Goal: Find specific page/section: Find specific page/section

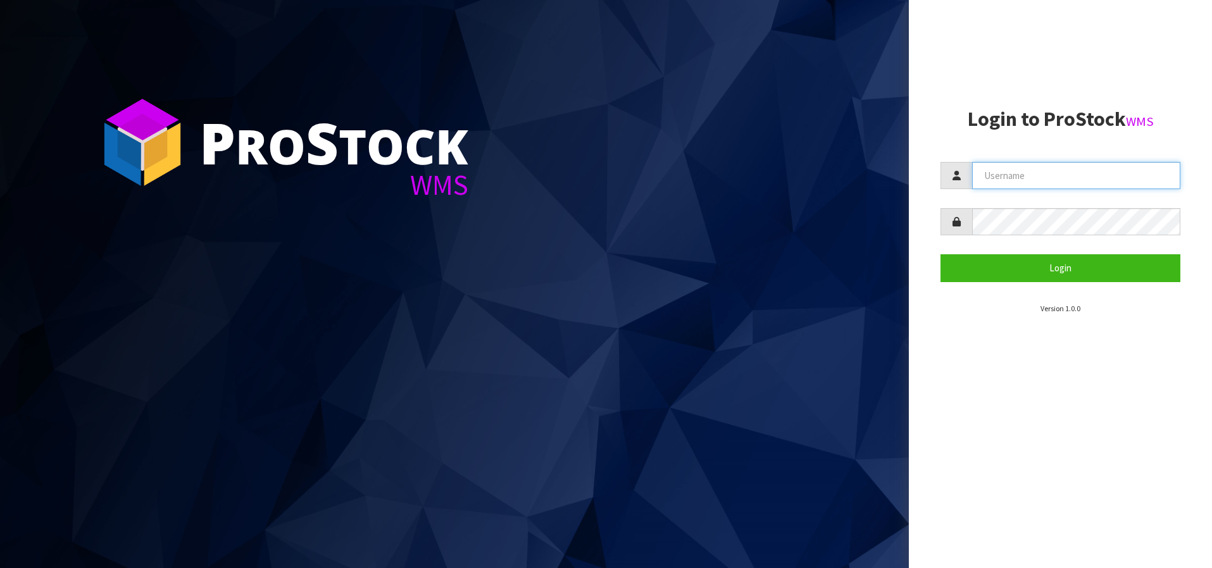
click at [1033, 169] on input "text" at bounding box center [1076, 175] width 208 height 27
type input "BABW"
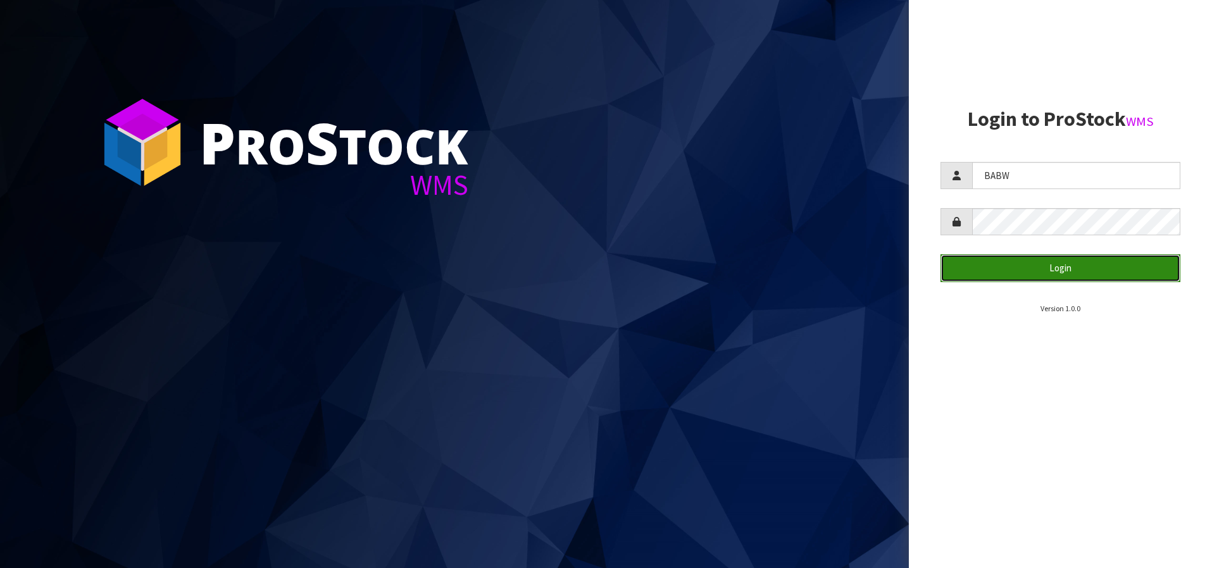
click at [1013, 271] on button "Login" at bounding box center [1060, 267] width 240 height 27
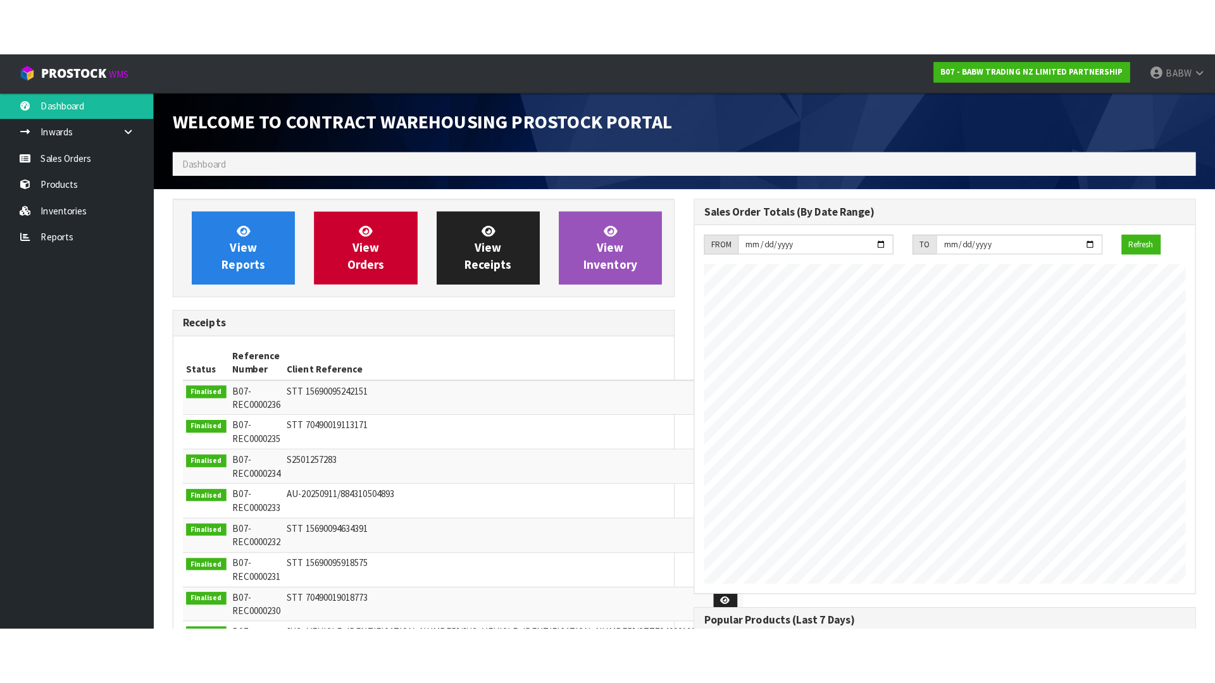
scroll to position [702, 516]
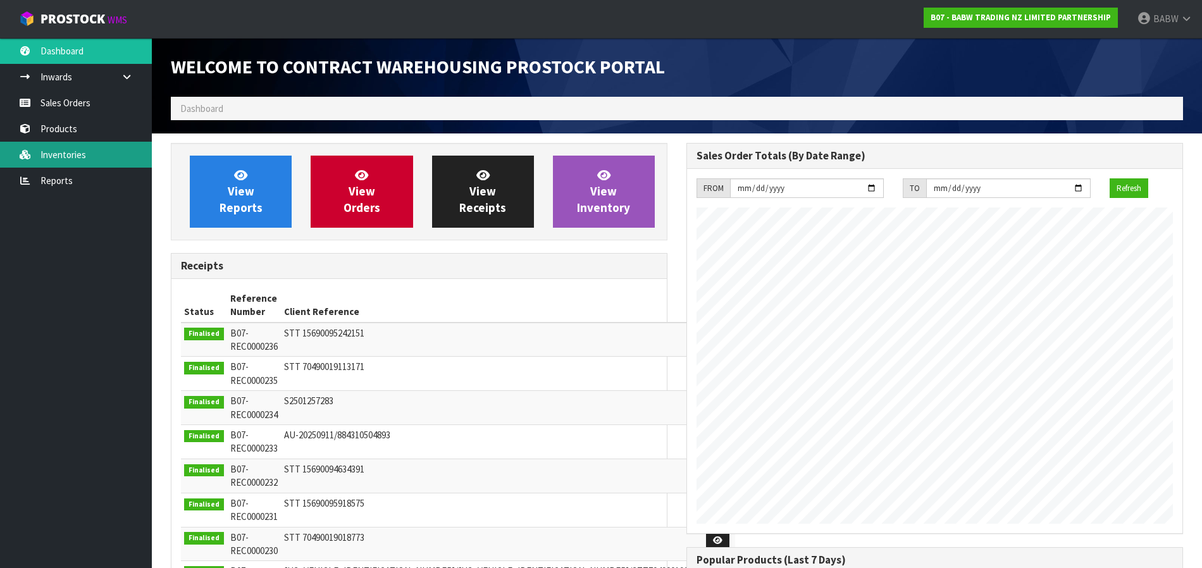
click at [91, 165] on link "Inventories" at bounding box center [76, 155] width 152 height 26
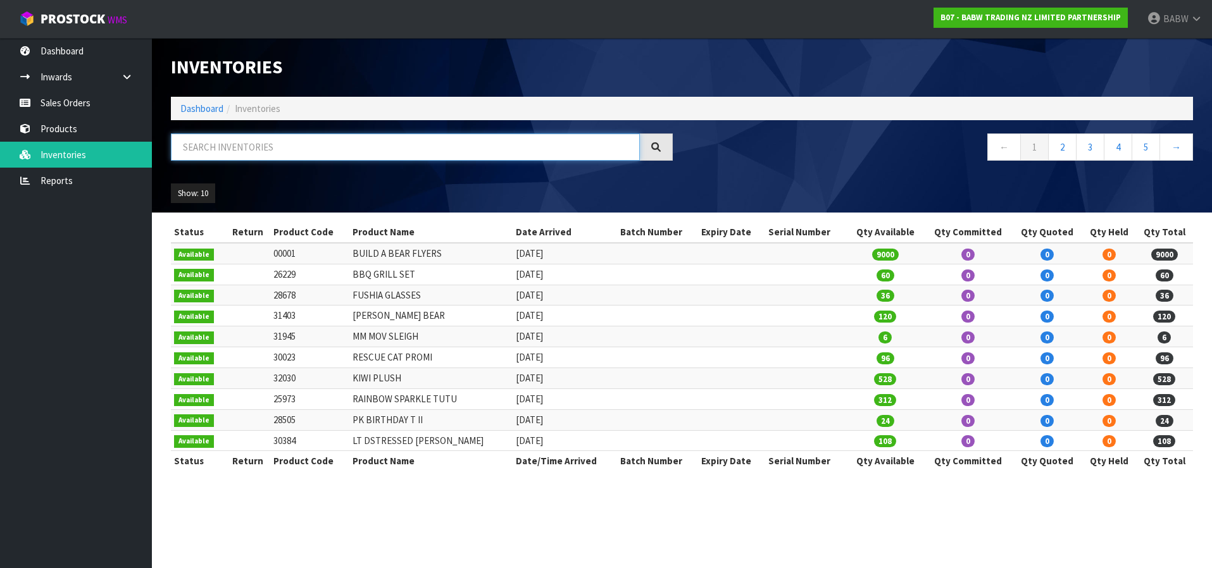
click at [395, 144] on input "text" at bounding box center [405, 147] width 469 height 27
type input "28915"
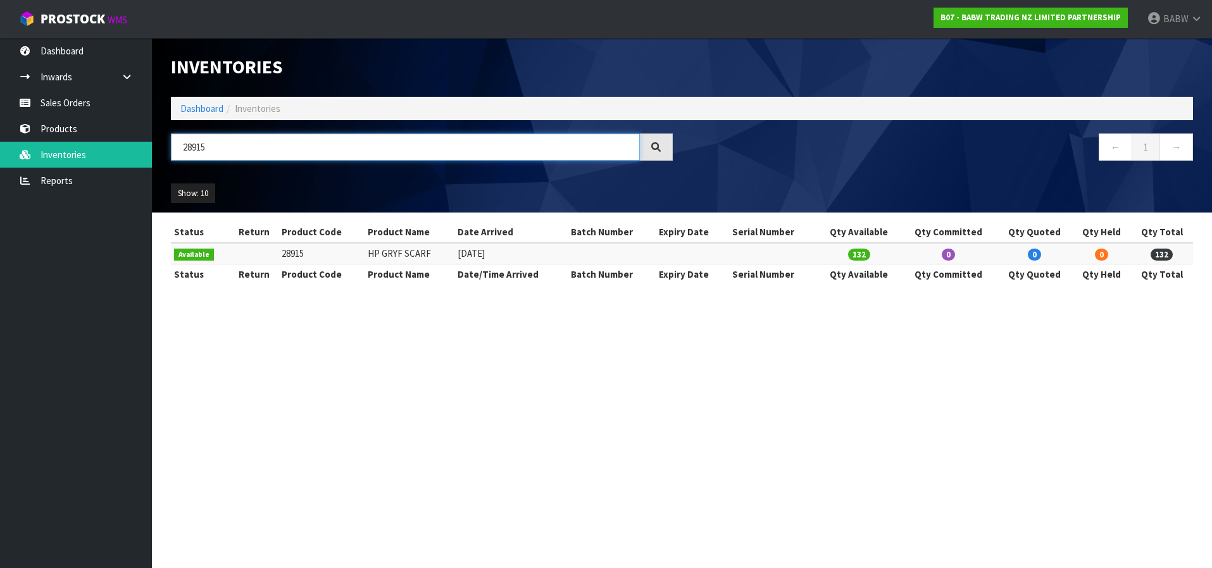
drag, startPoint x: 461, startPoint y: 142, endPoint x: 182, endPoint y: 135, distance: 278.5
click at [182, 135] on input "28915" at bounding box center [405, 147] width 469 height 27
drag, startPoint x: 325, startPoint y: 384, endPoint x: 244, endPoint y: 309, distance: 110.6
click at [325, 384] on section "Inventories Dashboard Inventories ← 1 → Show: 10 5 10 25 50 All Show Stock Stat…" at bounding box center [606, 284] width 1212 height 568
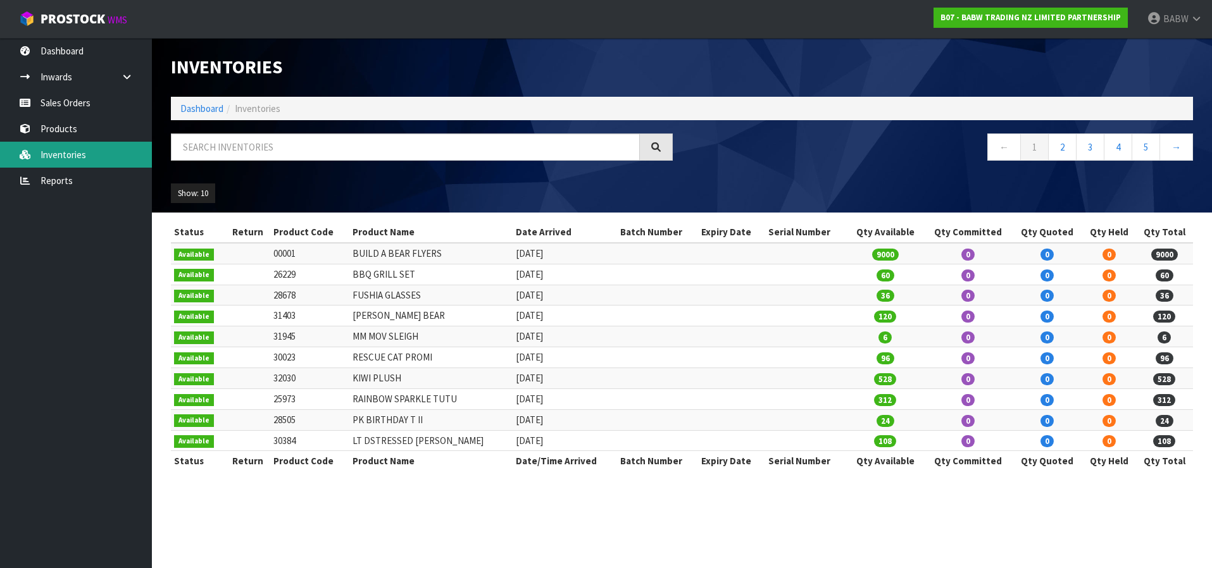
click at [51, 146] on link "Inventories" at bounding box center [76, 155] width 152 height 26
click at [1064, 146] on link "2" at bounding box center [1062, 147] width 28 height 27
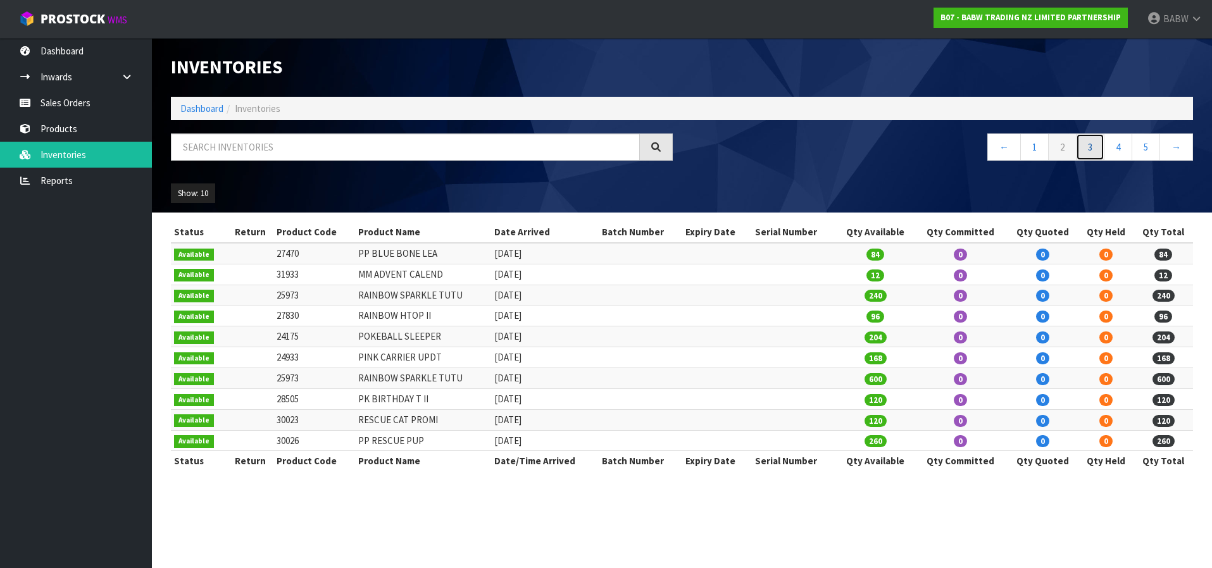
click at [1092, 153] on link "3" at bounding box center [1090, 147] width 28 height 27
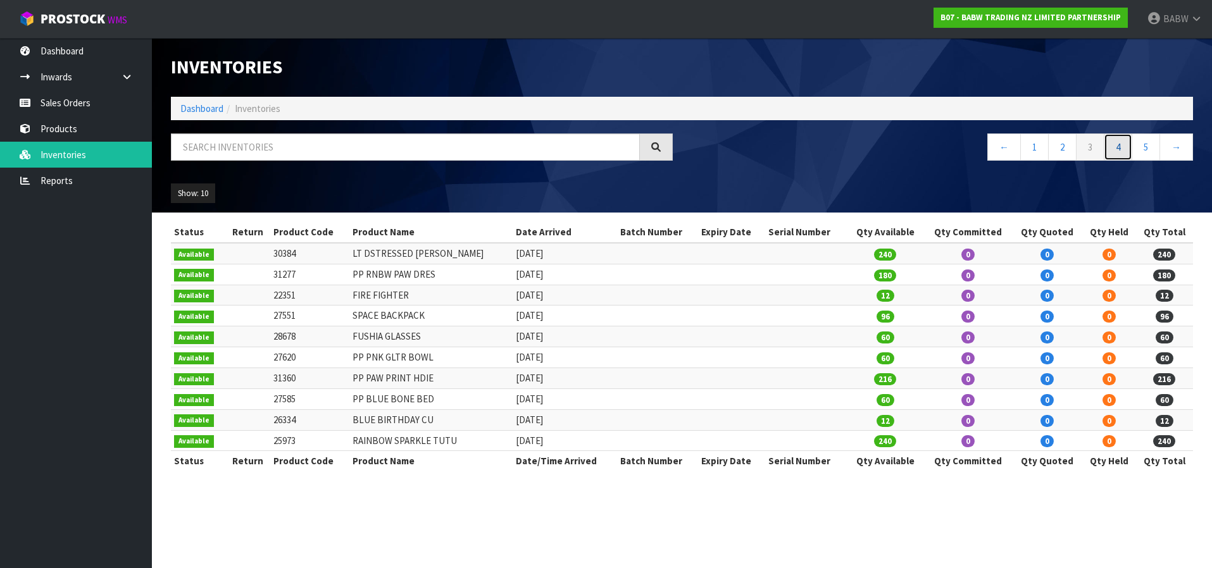
click at [1125, 151] on link "4" at bounding box center [1118, 147] width 28 height 27
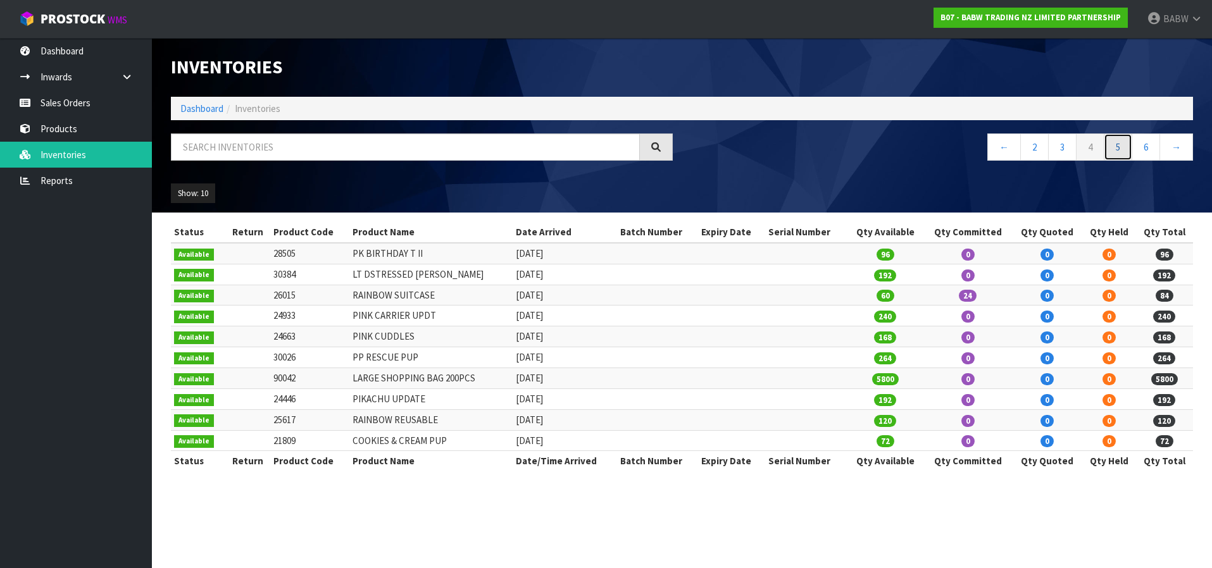
click at [1118, 147] on link "5" at bounding box center [1118, 147] width 28 height 27
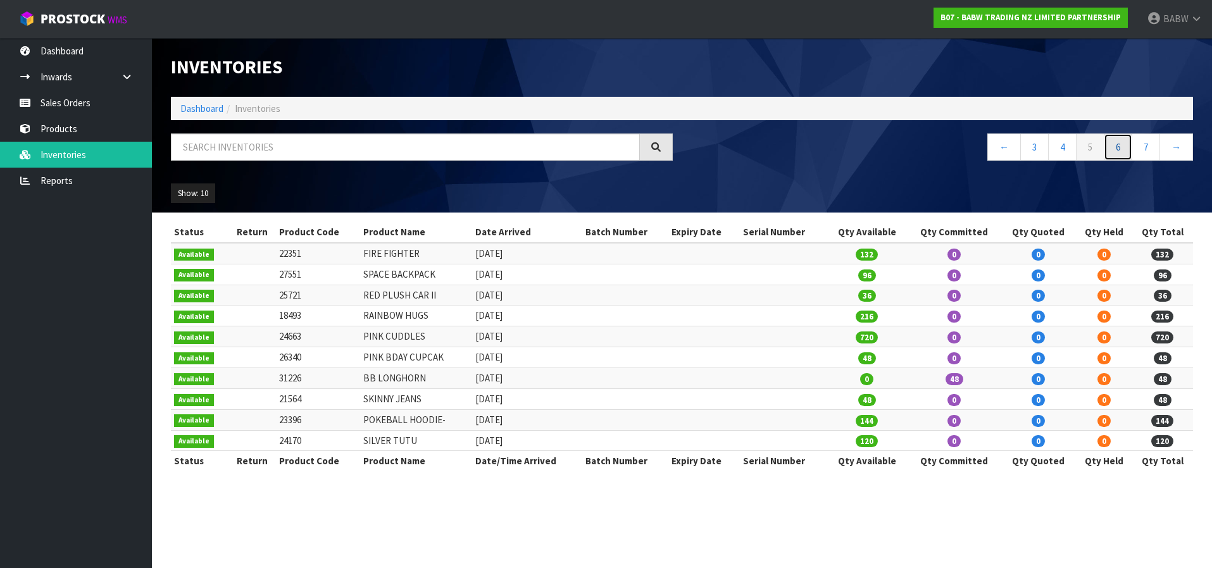
click at [1113, 152] on link "6" at bounding box center [1118, 147] width 28 height 27
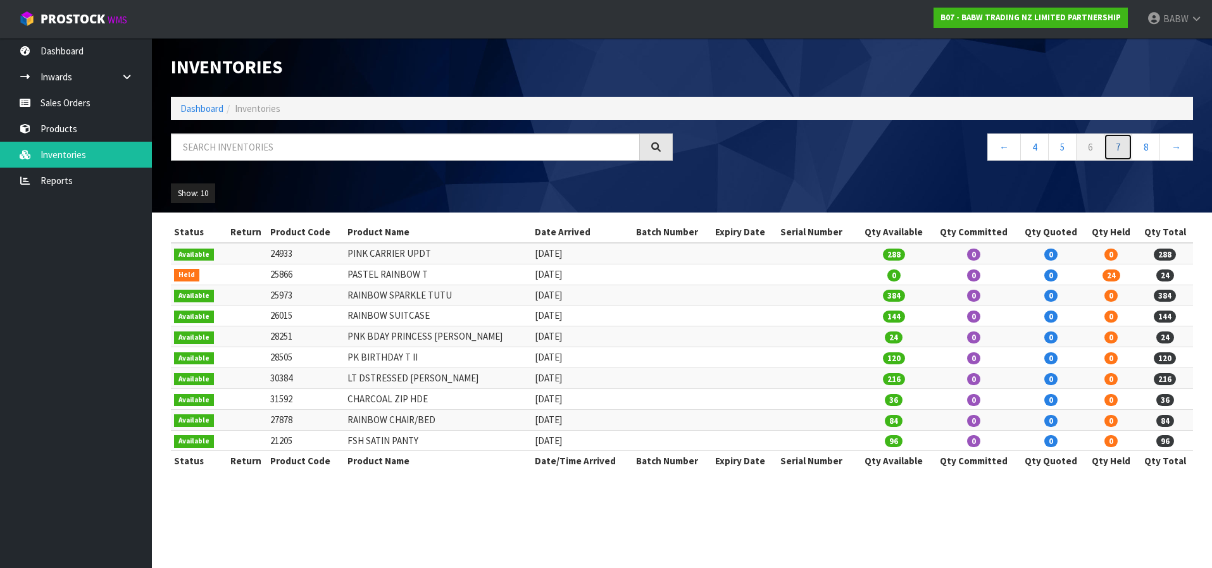
click at [1114, 150] on link "7" at bounding box center [1118, 147] width 28 height 27
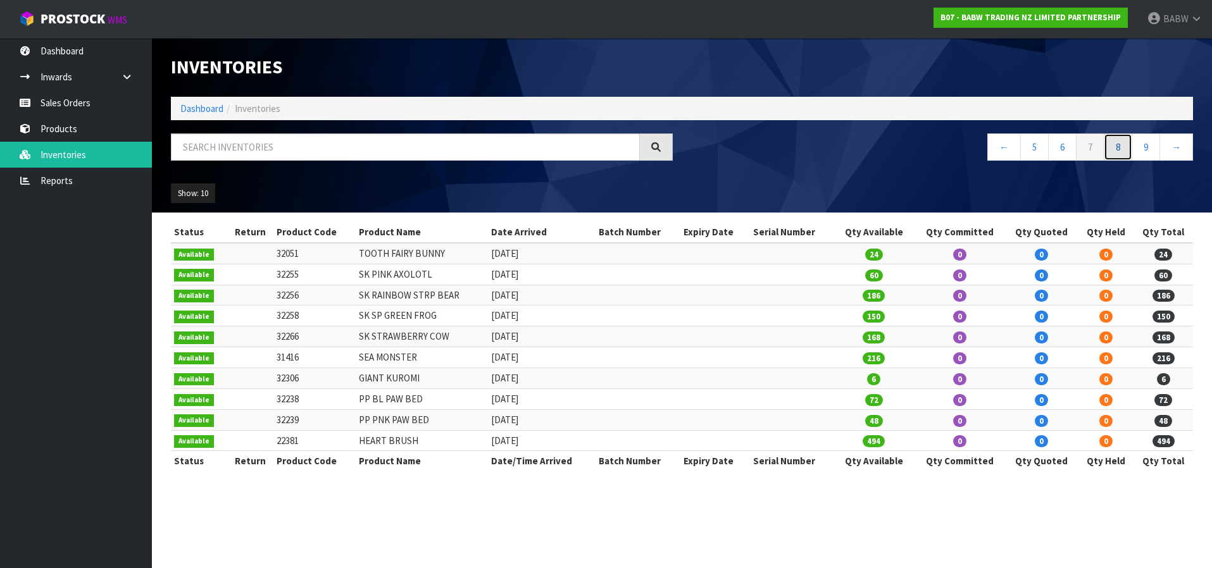
click at [1120, 146] on link "8" at bounding box center [1118, 147] width 28 height 27
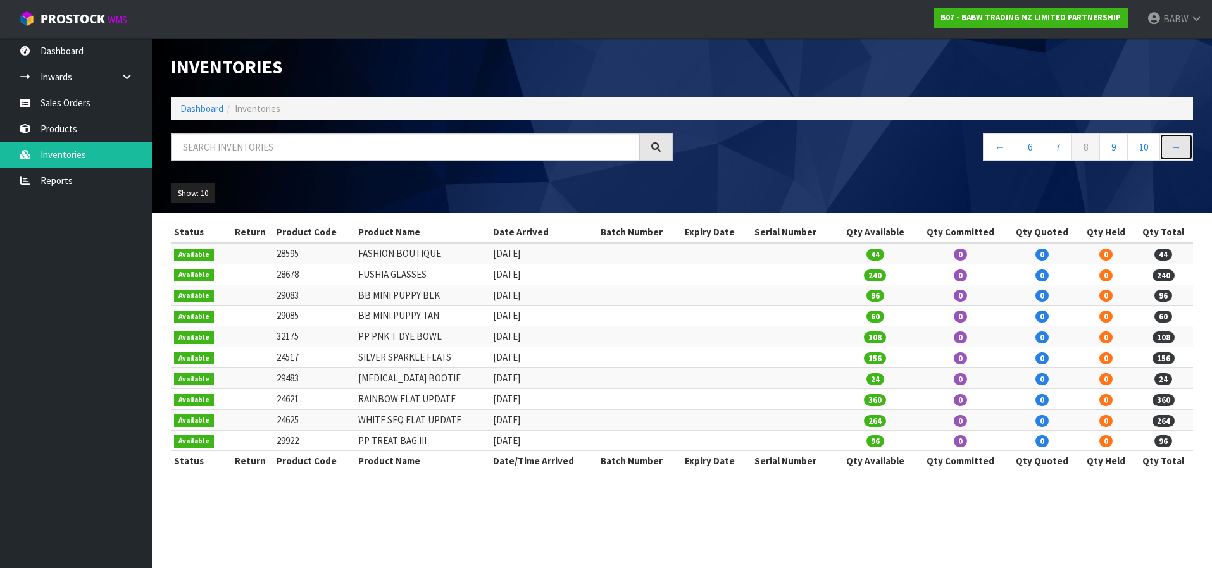
click at [1171, 155] on link "→" at bounding box center [1176, 147] width 34 height 27
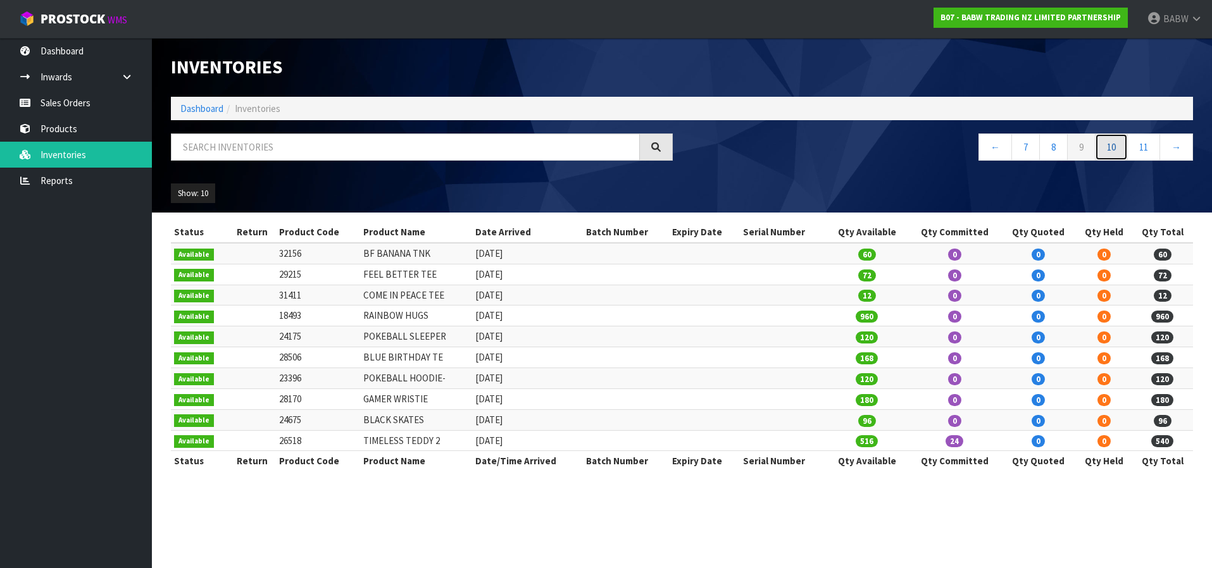
click at [1106, 139] on link "10" at bounding box center [1111, 147] width 33 height 27
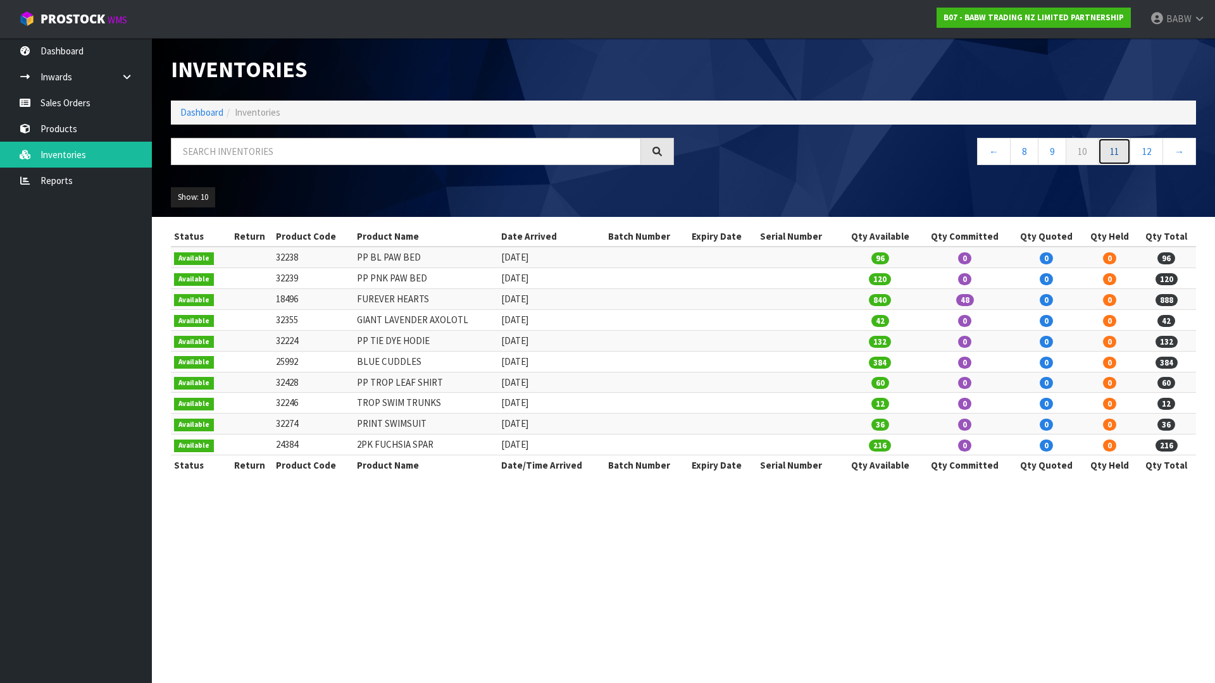
click at [1112, 152] on link "11" at bounding box center [1114, 151] width 33 height 27
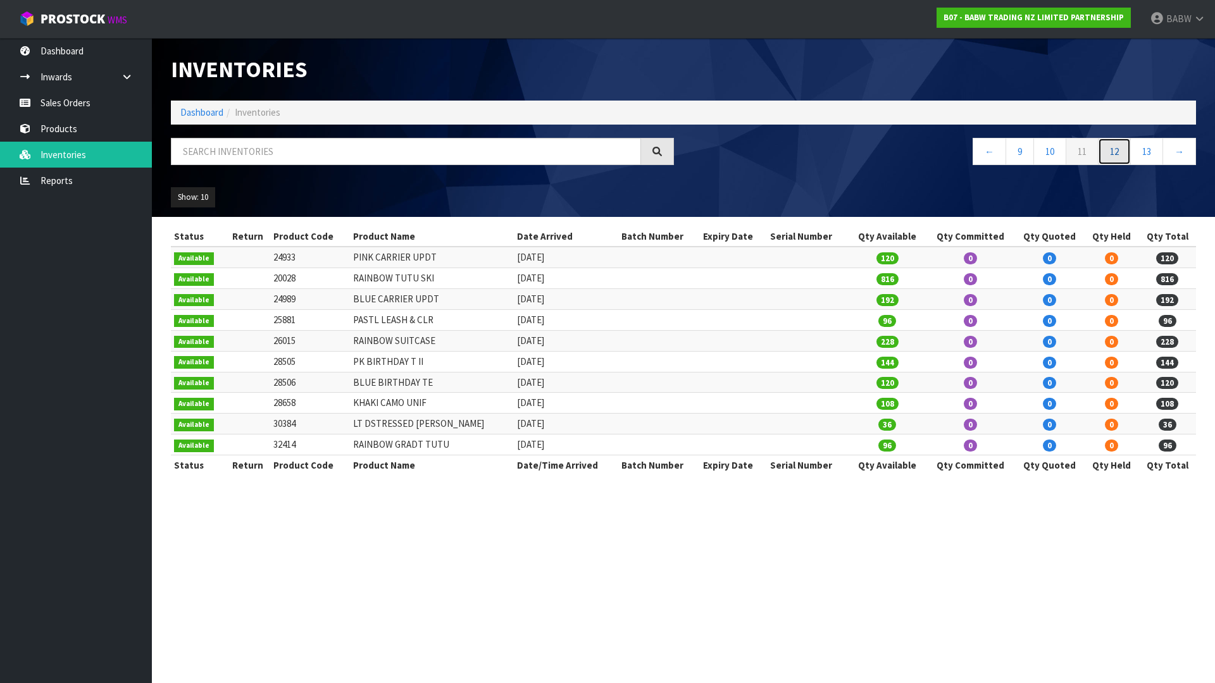
click at [1111, 153] on link "12" at bounding box center [1114, 151] width 33 height 27
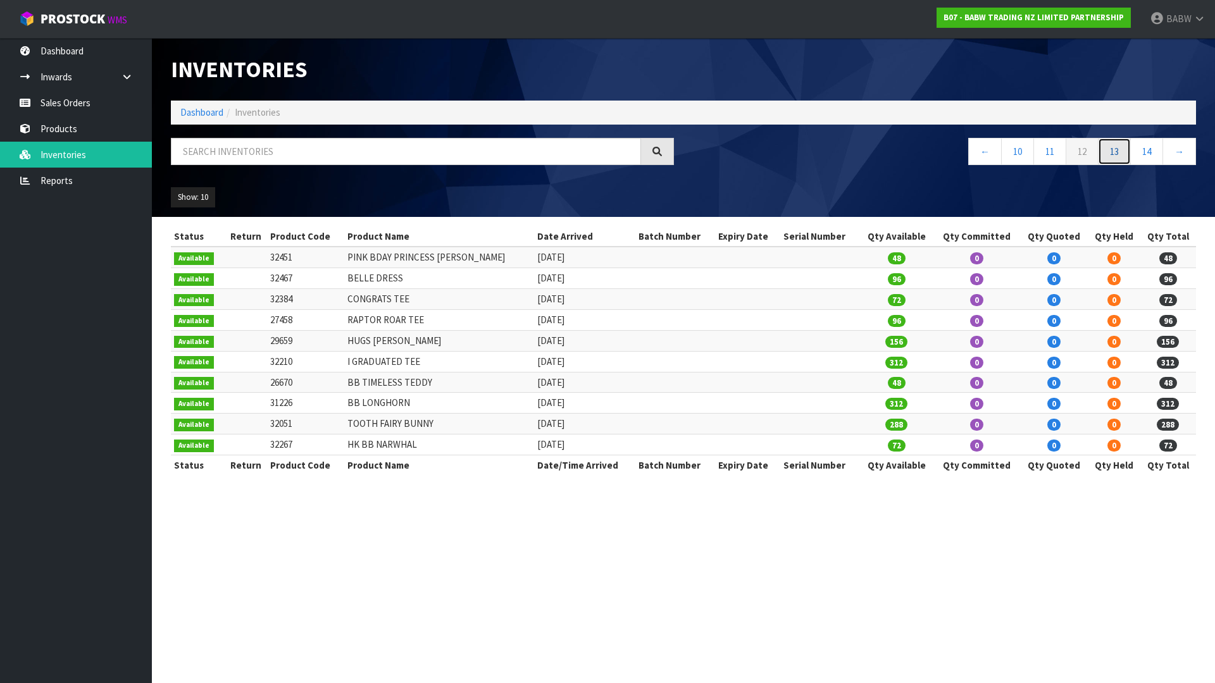
click at [1113, 154] on link "13" at bounding box center [1114, 151] width 33 height 27
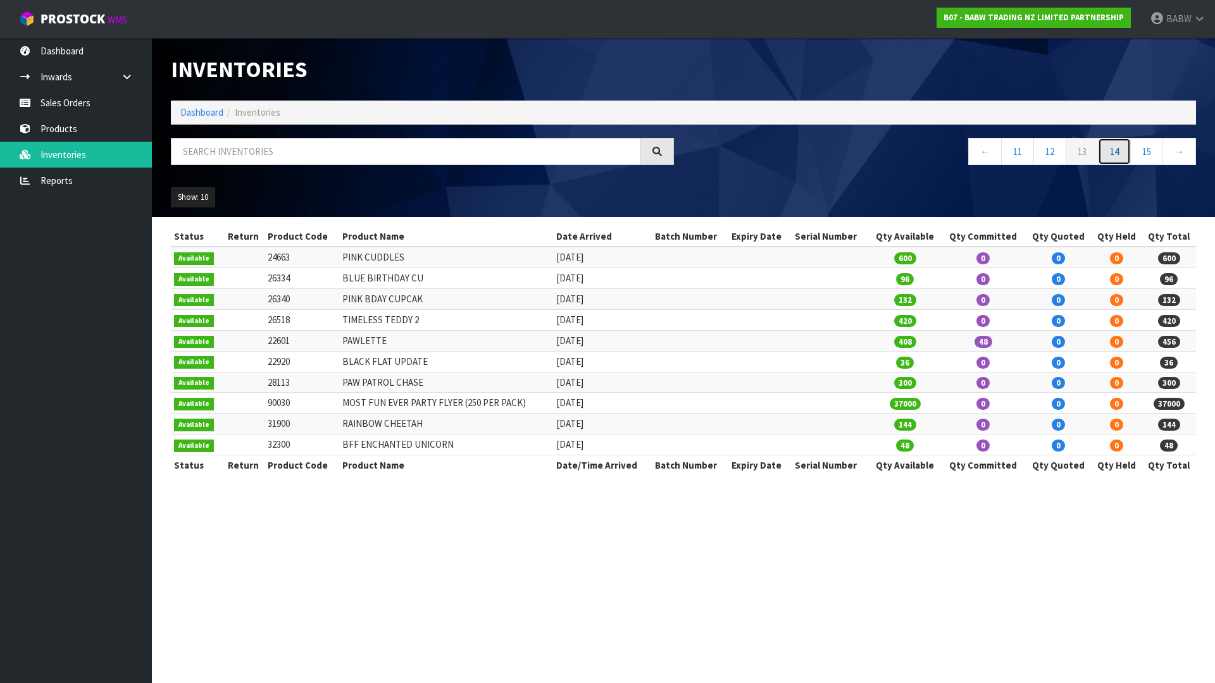
click at [1113, 158] on link "14" at bounding box center [1114, 151] width 33 height 27
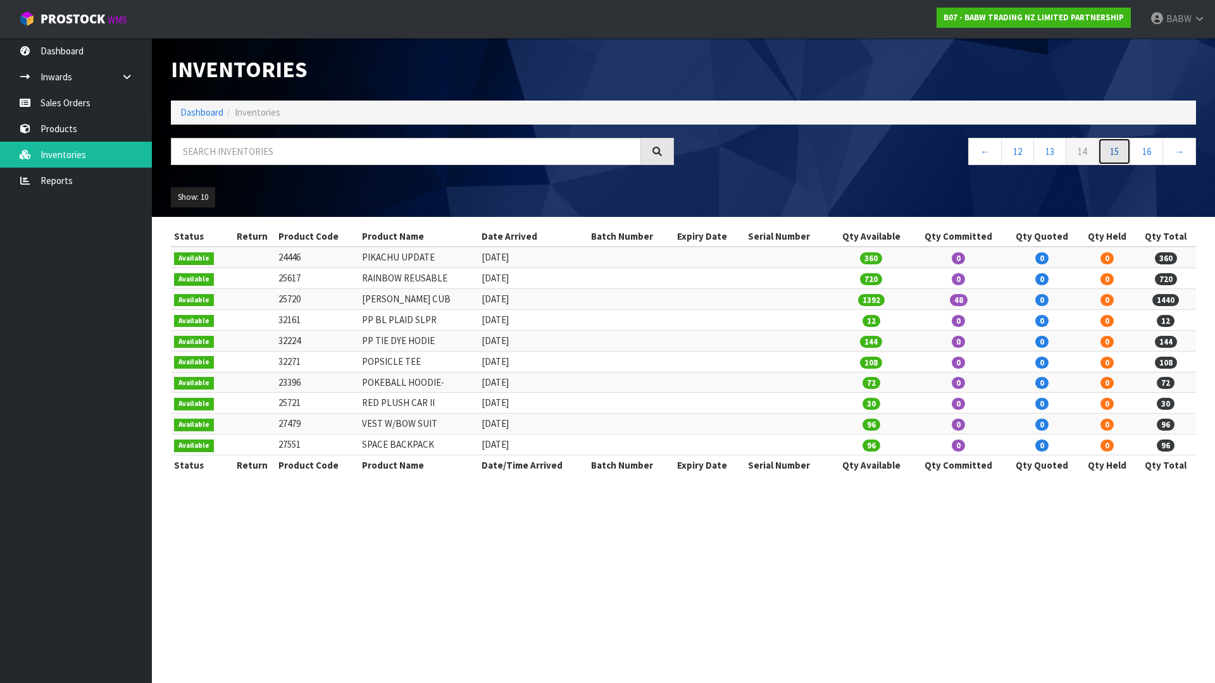
click at [1120, 144] on link "15" at bounding box center [1114, 151] width 33 height 27
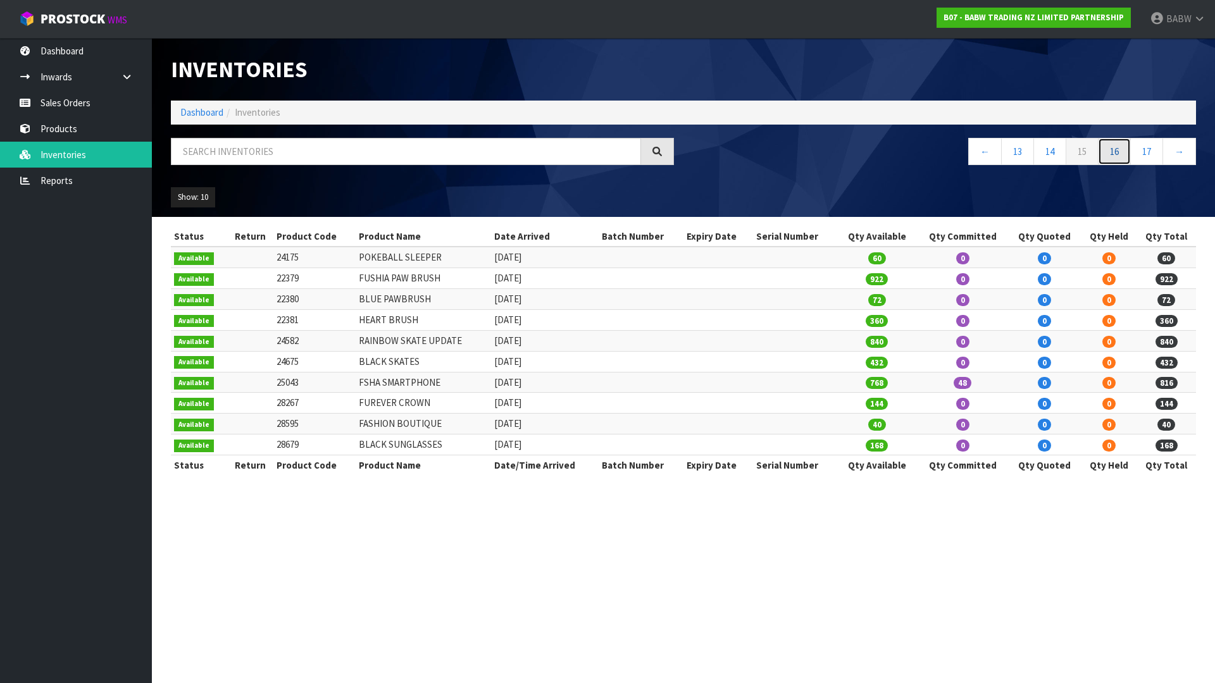
click at [1113, 151] on link "16" at bounding box center [1114, 151] width 33 height 27
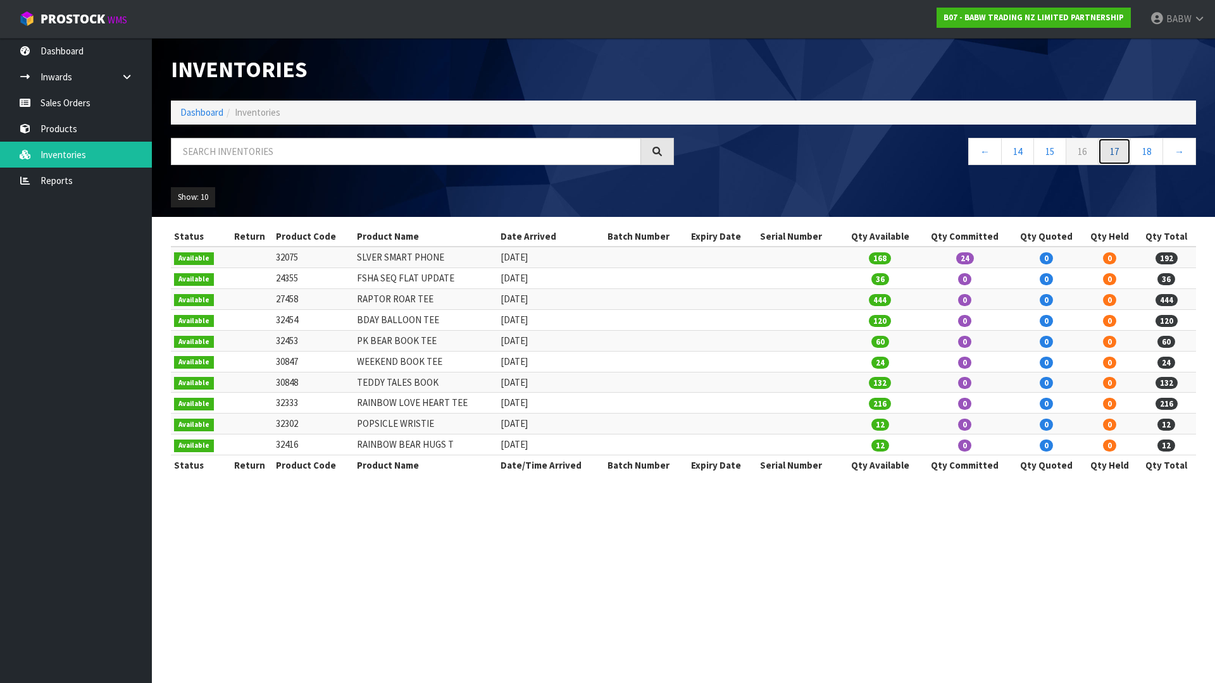
click at [1125, 153] on link "17" at bounding box center [1114, 151] width 33 height 27
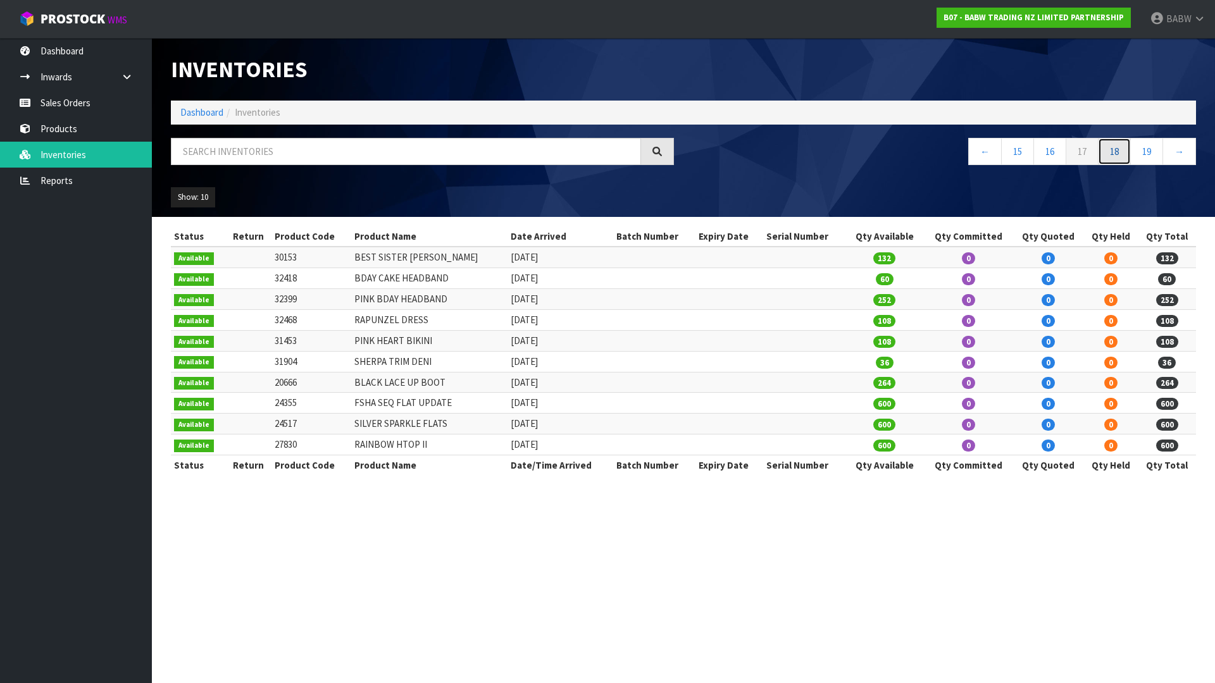
click at [1119, 156] on link "18" at bounding box center [1114, 151] width 33 height 27
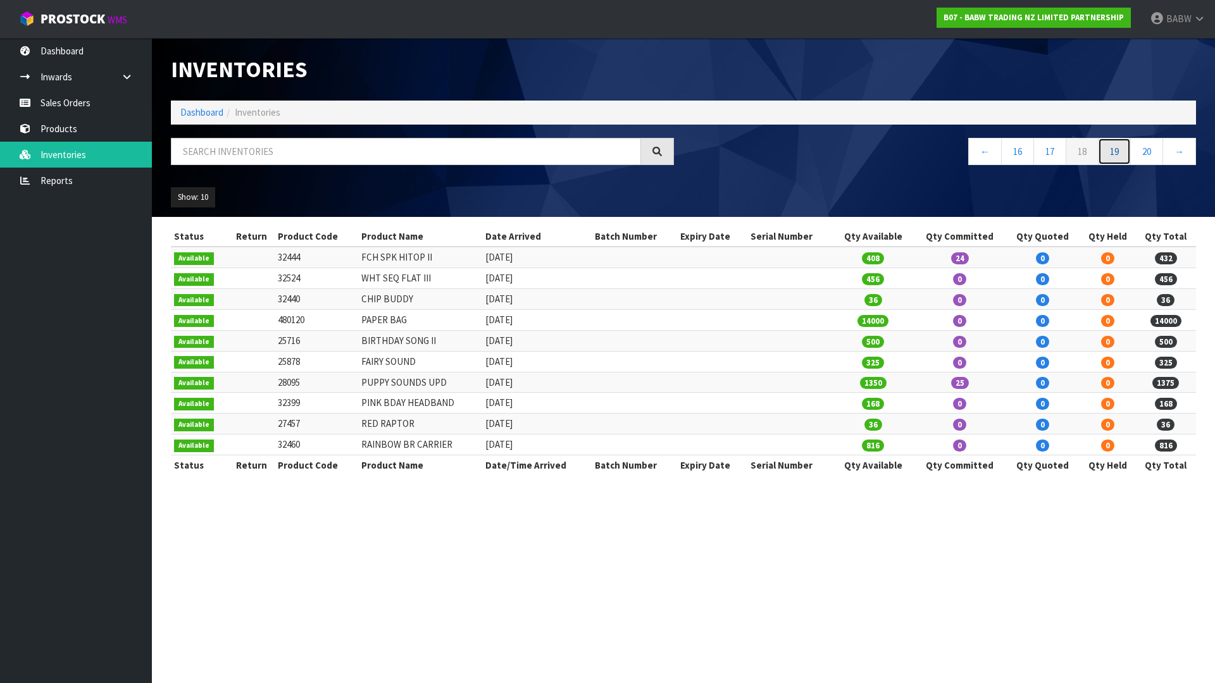
click at [1121, 151] on link "19" at bounding box center [1114, 151] width 33 height 27
click at [1111, 154] on link "20" at bounding box center [1114, 151] width 33 height 27
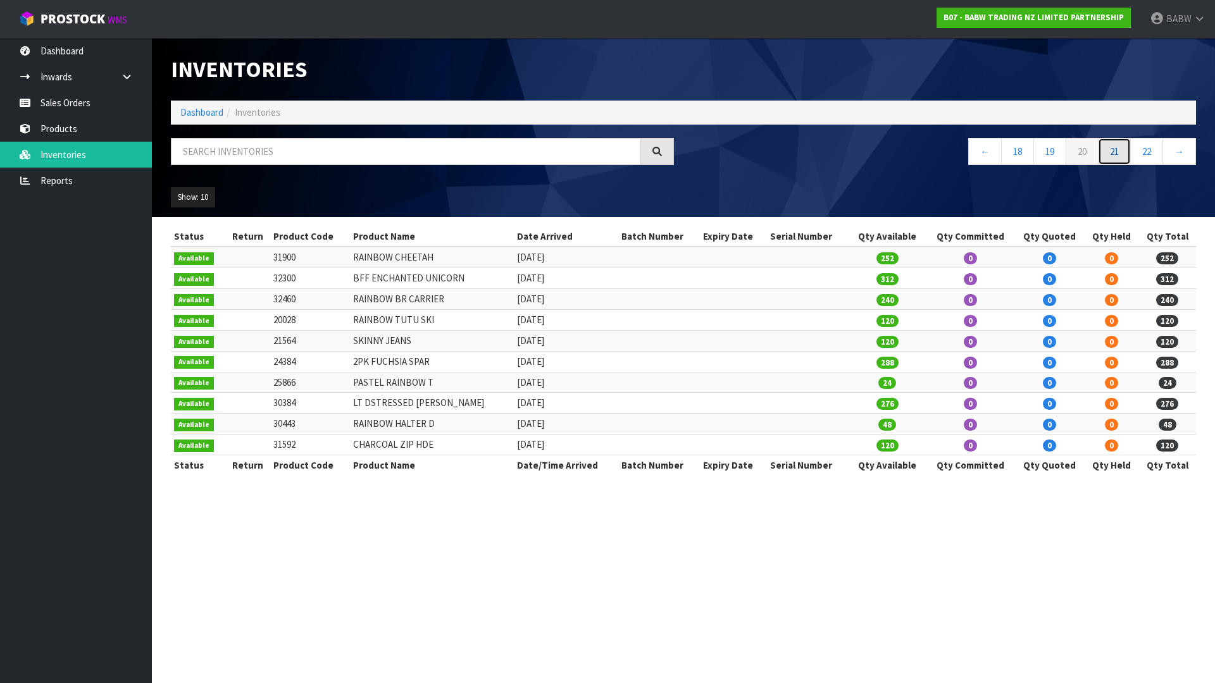
click at [1122, 155] on link "21" at bounding box center [1114, 151] width 33 height 27
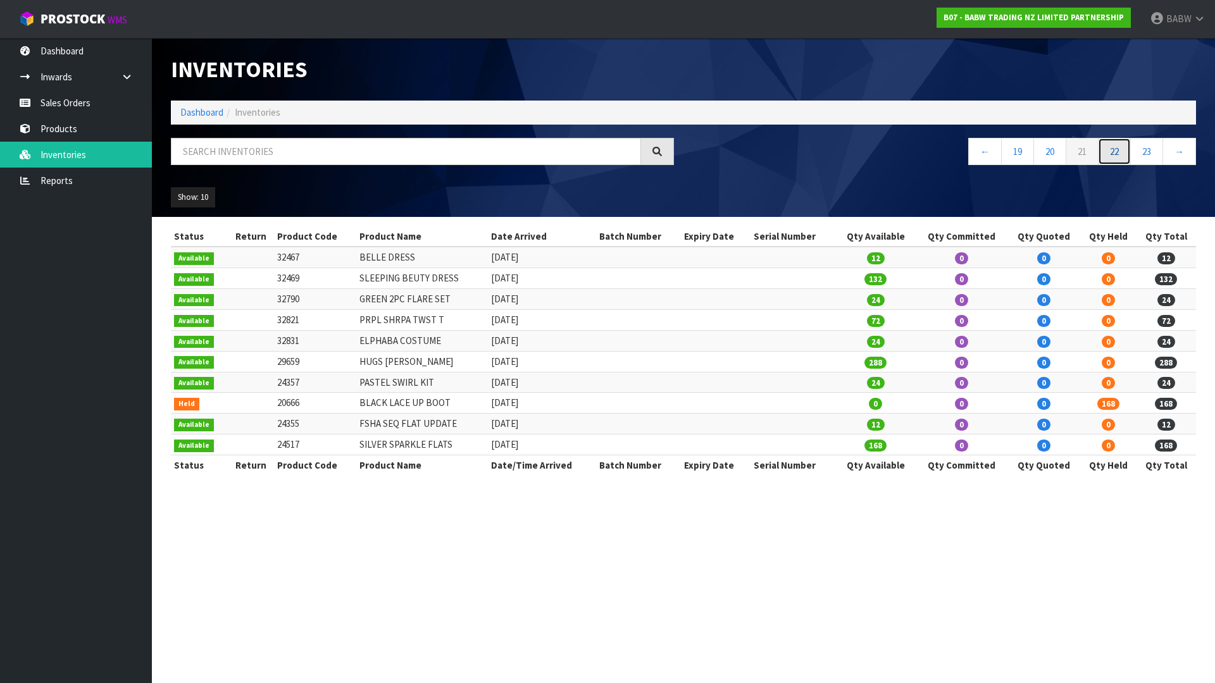
click at [1110, 146] on link "22" at bounding box center [1114, 151] width 33 height 27
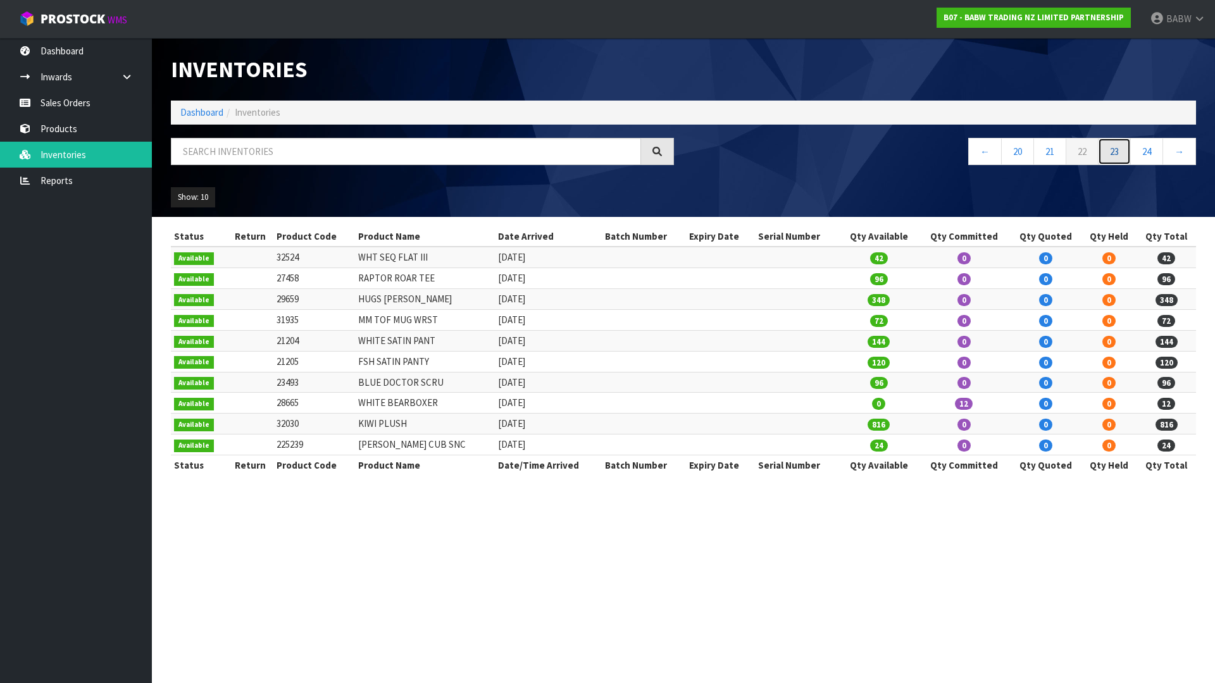
click at [1107, 149] on link "23" at bounding box center [1114, 151] width 33 height 27
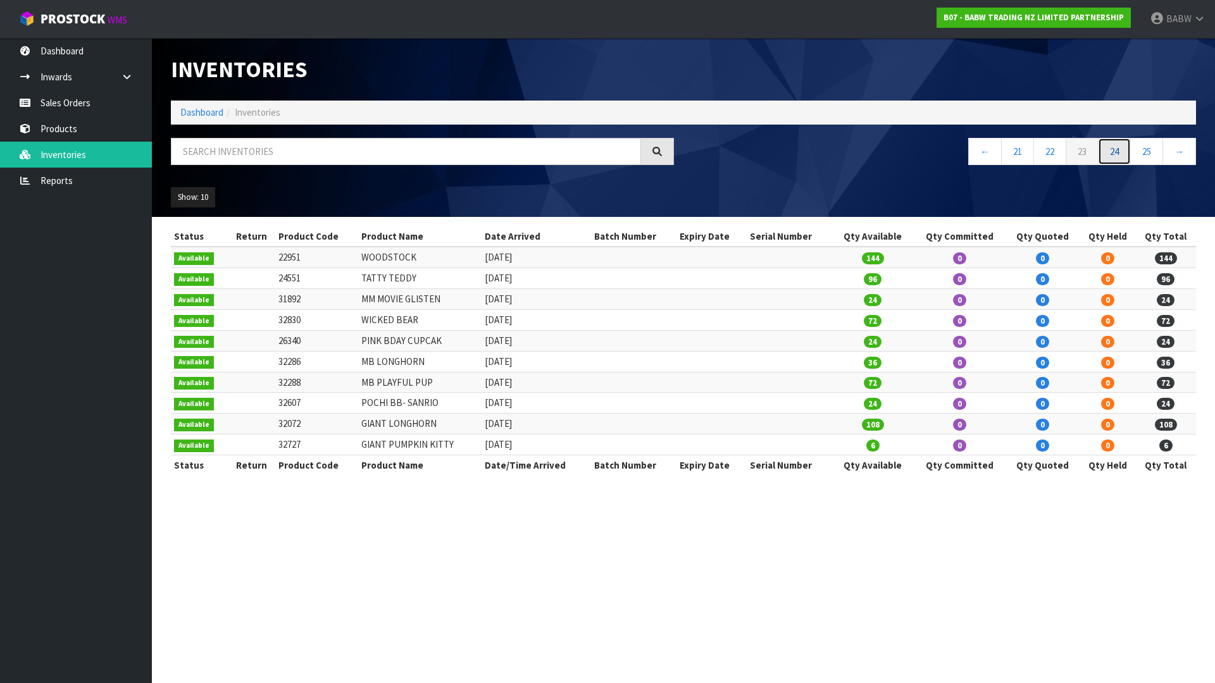
click at [1117, 159] on link "24" at bounding box center [1114, 151] width 33 height 27
click at [1042, 156] on link "23" at bounding box center [1049, 151] width 33 height 27
click at [1111, 149] on link "24" at bounding box center [1114, 151] width 33 height 27
click at [1115, 157] on link "25" at bounding box center [1114, 151] width 33 height 27
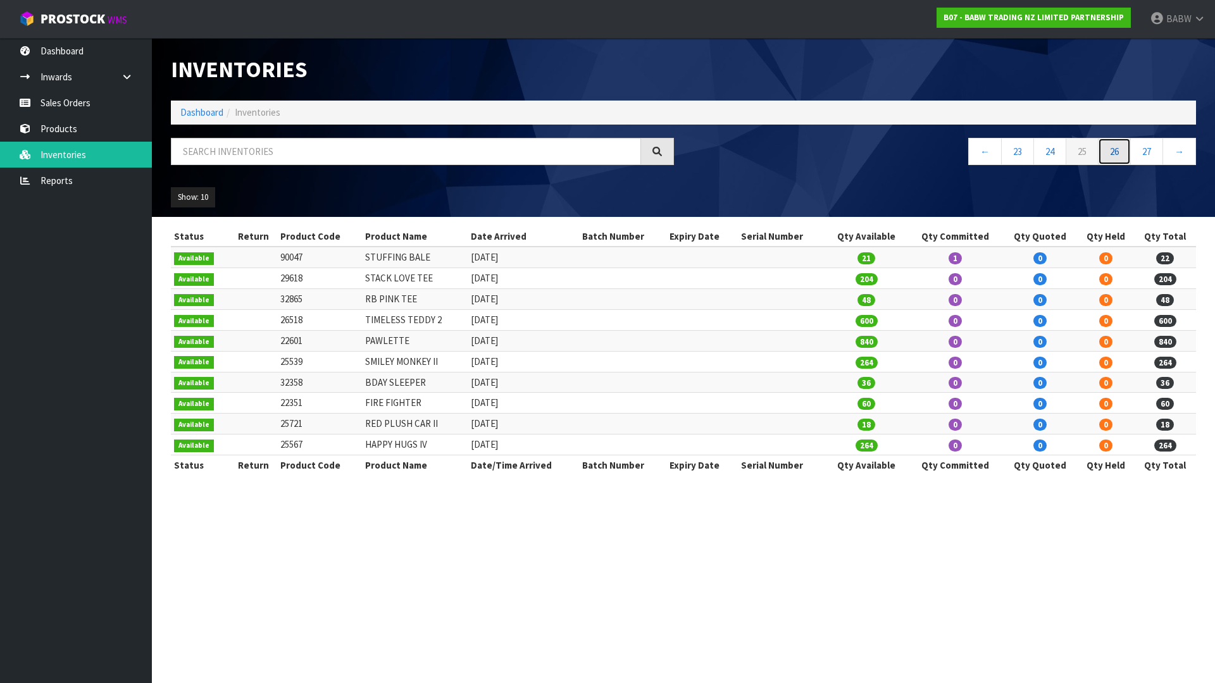
click at [1099, 147] on link "26" at bounding box center [1114, 151] width 33 height 27
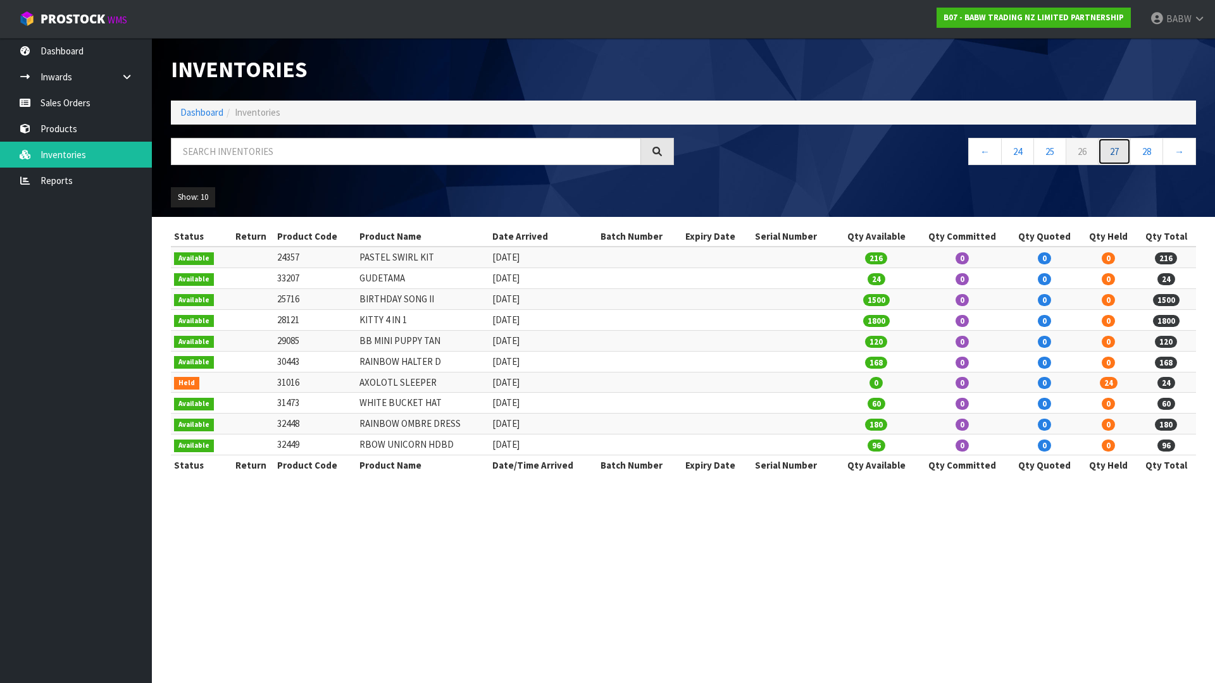
click at [1113, 158] on link "27" at bounding box center [1114, 151] width 33 height 27
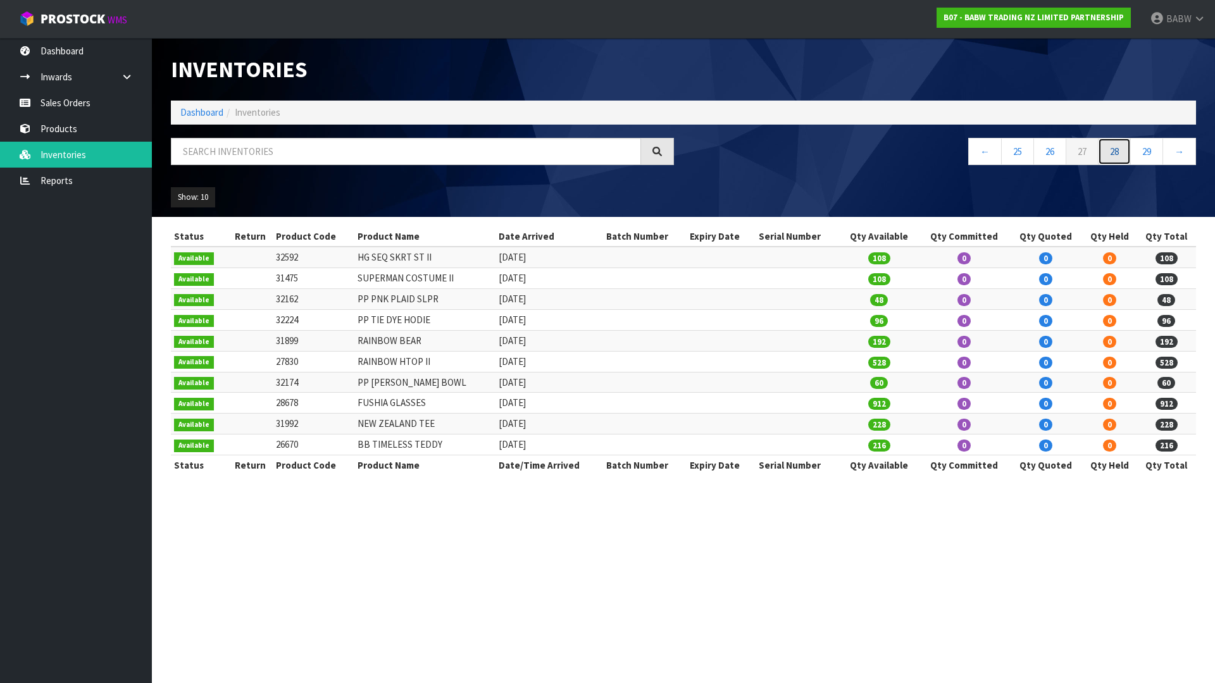
click at [1118, 140] on link "28" at bounding box center [1114, 151] width 33 height 27
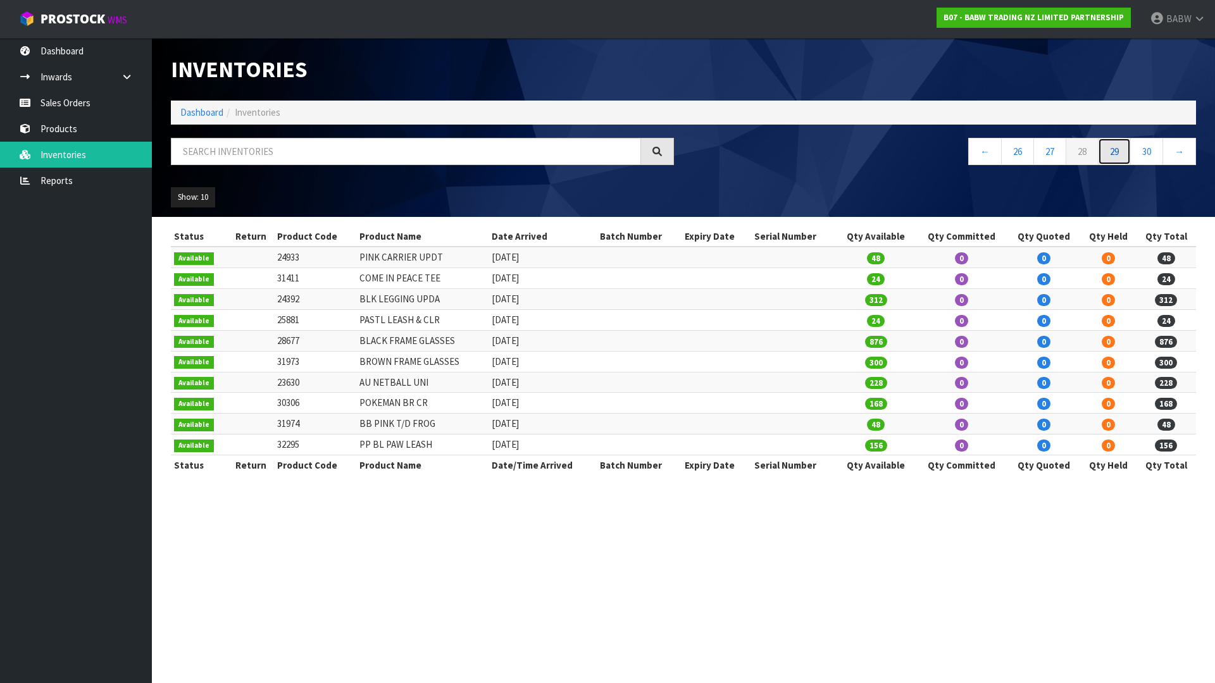
click at [1113, 144] on link "29" at bounding box center [1114, 151] width 33 height 27
click at [1113, 144] on link "30" at bounding box center [1114, 151] width 33 height 27
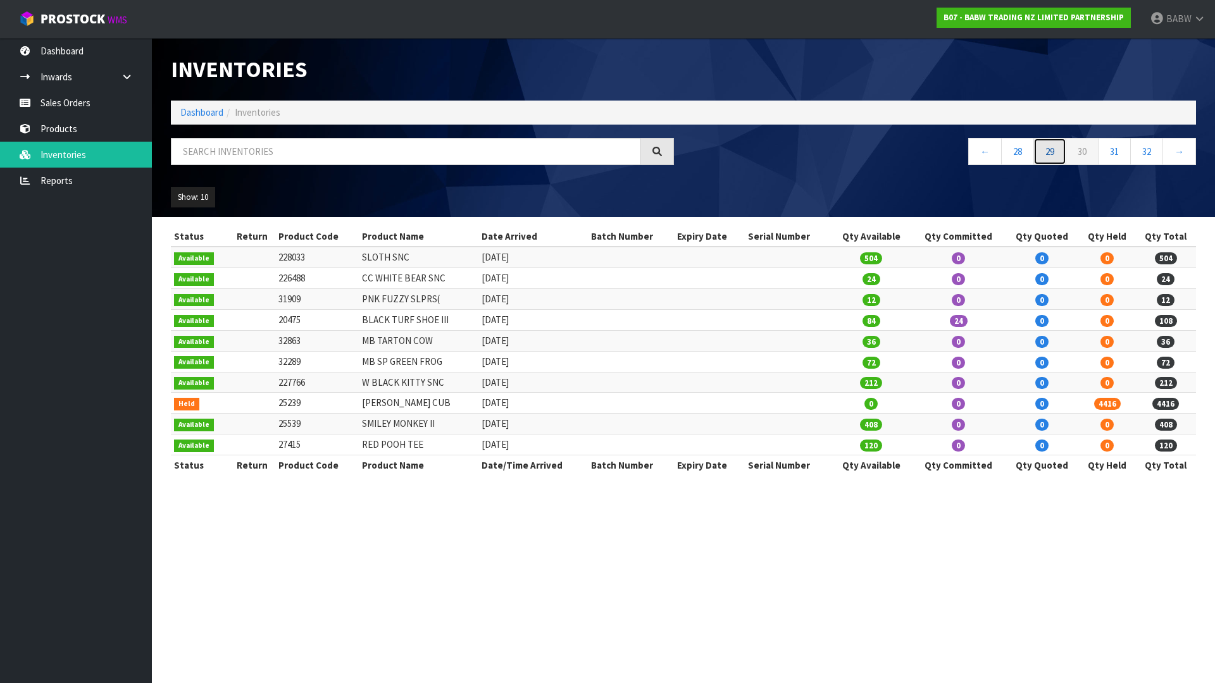
click at [1052, 162] on link "29" at bounding box center [1049, 151] width 33 height 27
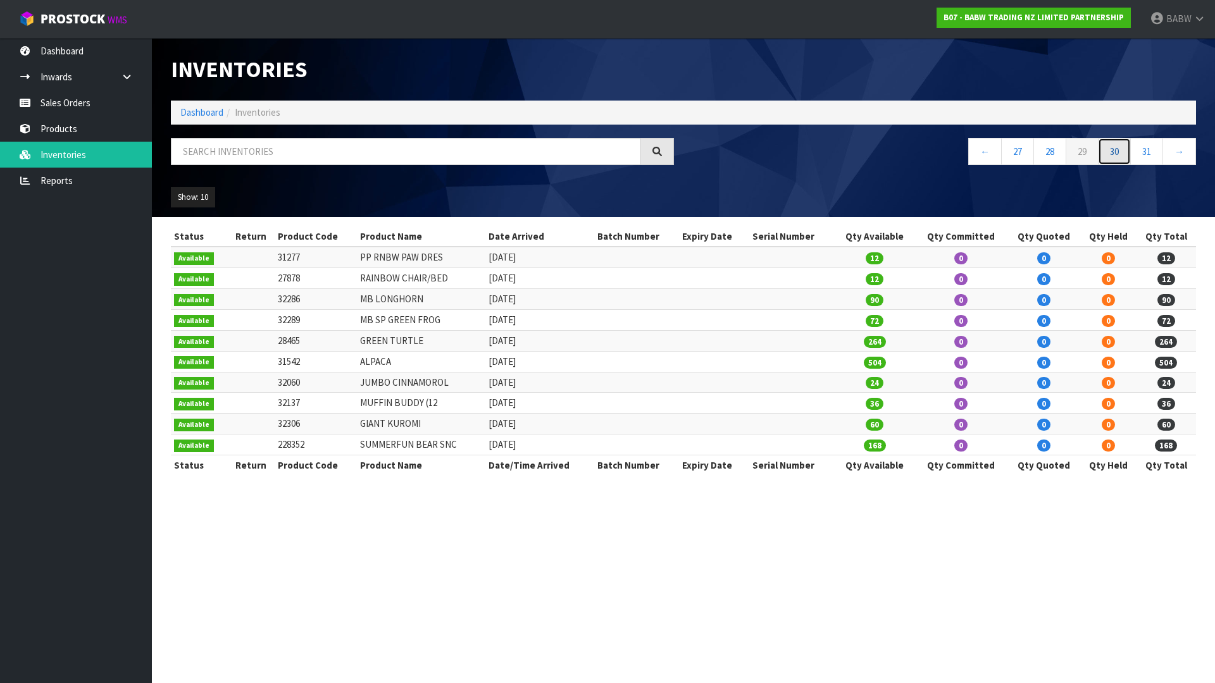
click at [1109, 148] on link "30" at bounding box center [1114, 151] width 33 height 27
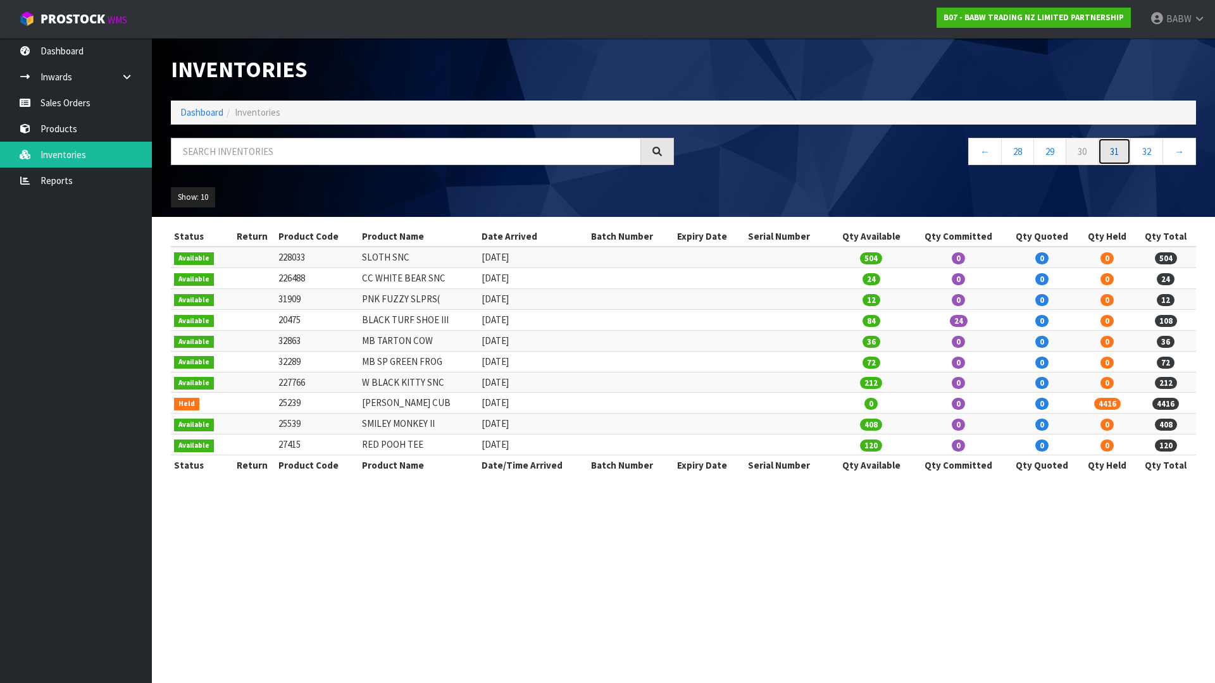
click at [1113, 162] on link "31" at bounding box center [1114, 151] width 33 height 27
click at [1114, 143] on link "32" at bounding box center [1114, 151] width 33 height 27
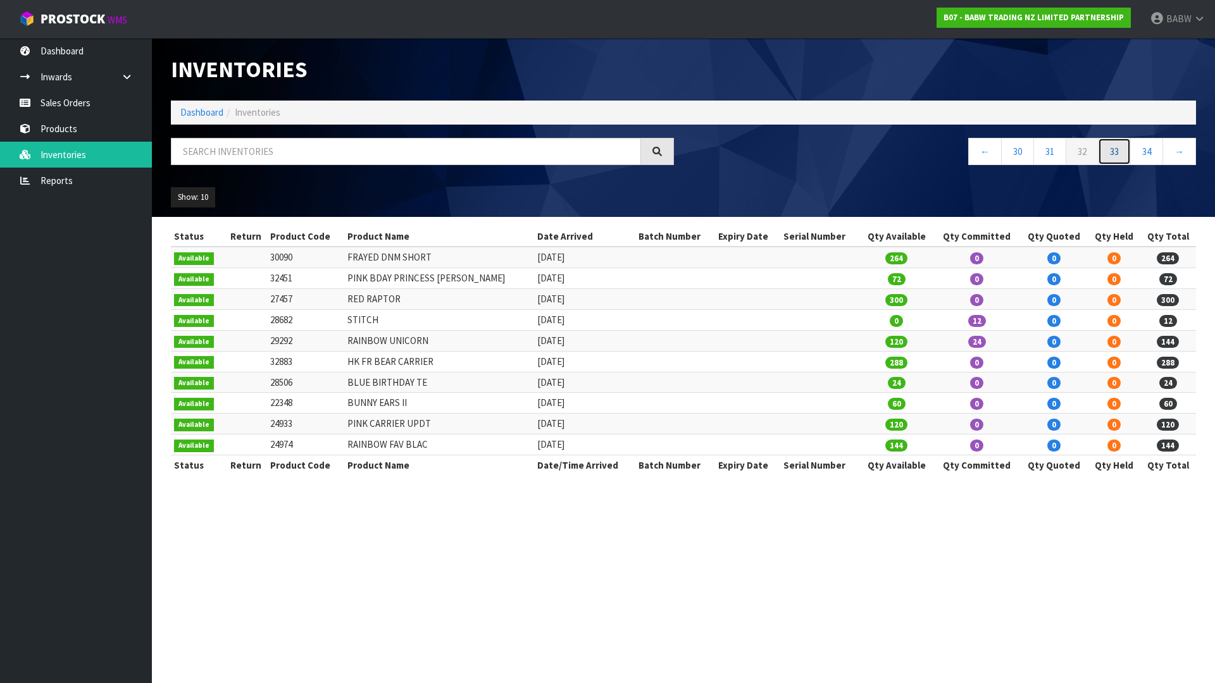
click at [1113, 153] on link "33" at bounding box center [1114, 151] width 33 height 27
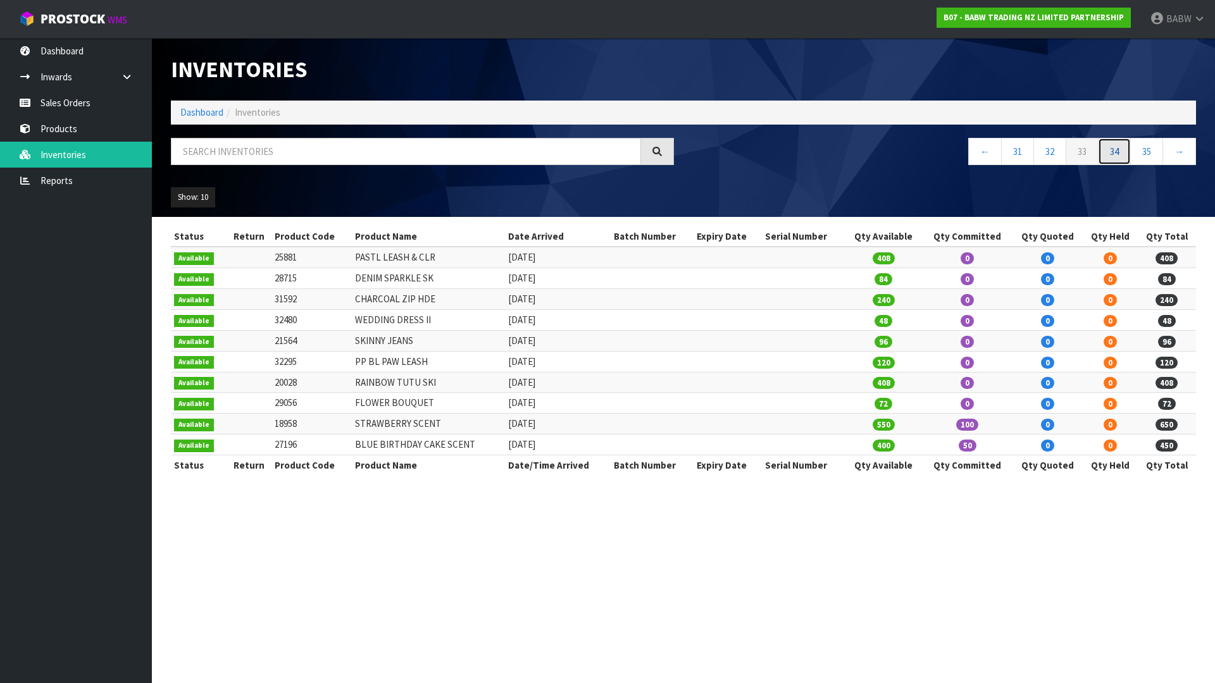
click at [1117, 144] on link "34" at bounding box center [1114, 151] width 33 height 27
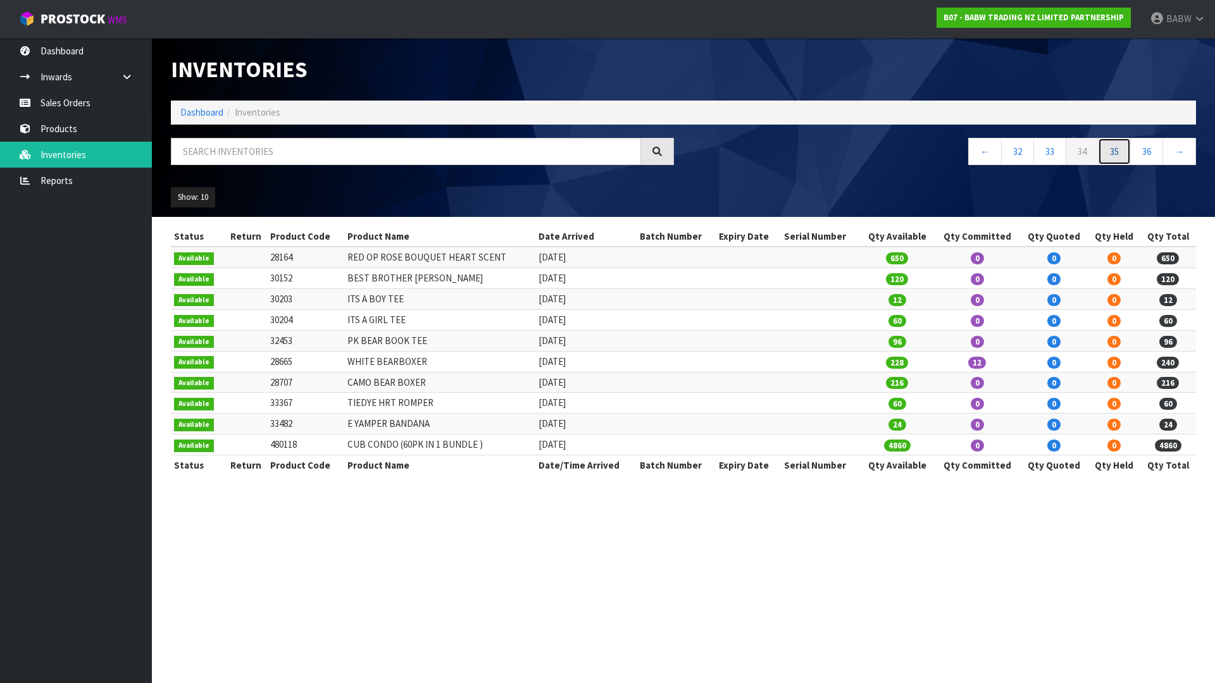
click at [1122, 154] on link "35" at bounding box center [1114, 151] width 33 height 27
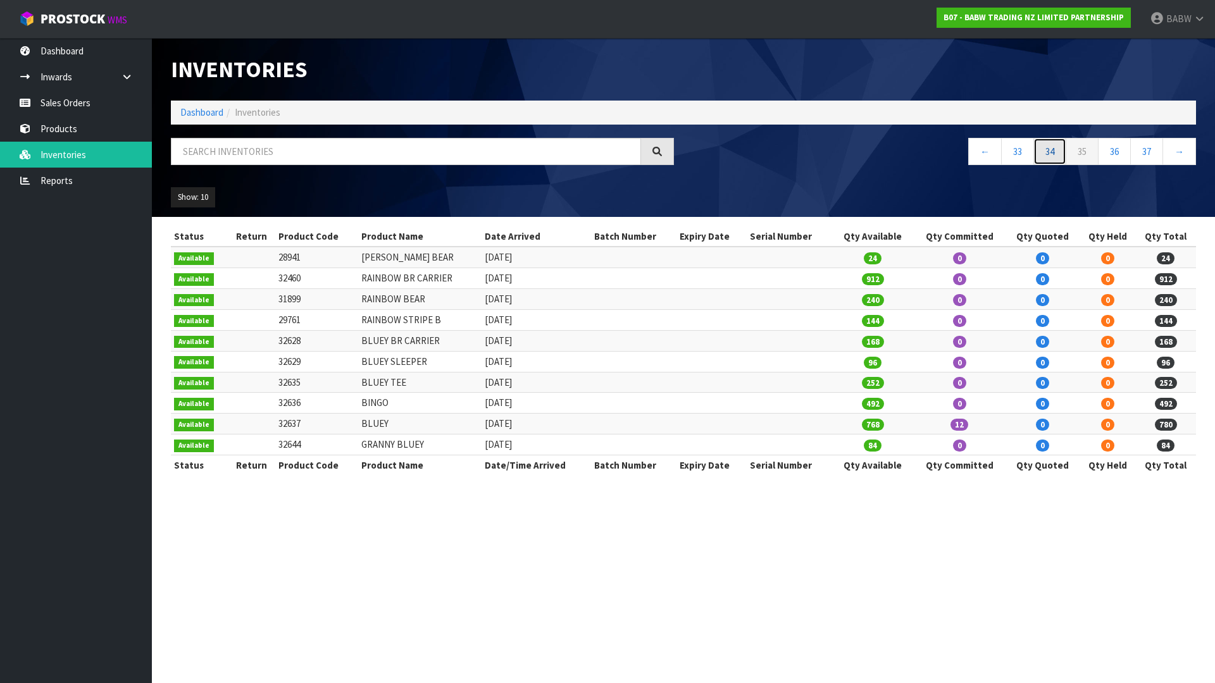
click at [1042, 153] on link "34" at bounding box center [1049, 151] width 33 height 27
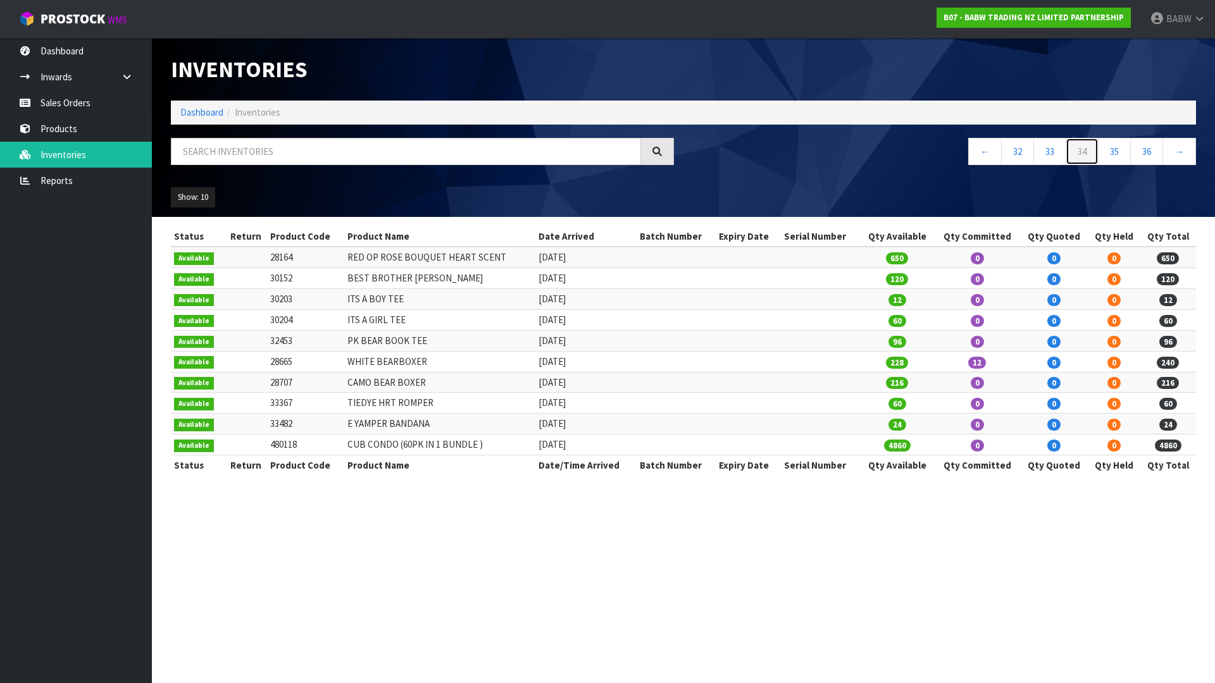
click at [1086, 152] on link "34" at bounding box center [1082, 151] width 33 height 27
click at [1118, 149] on link "35" at bounding box center [1114, 151] width 33 height 27
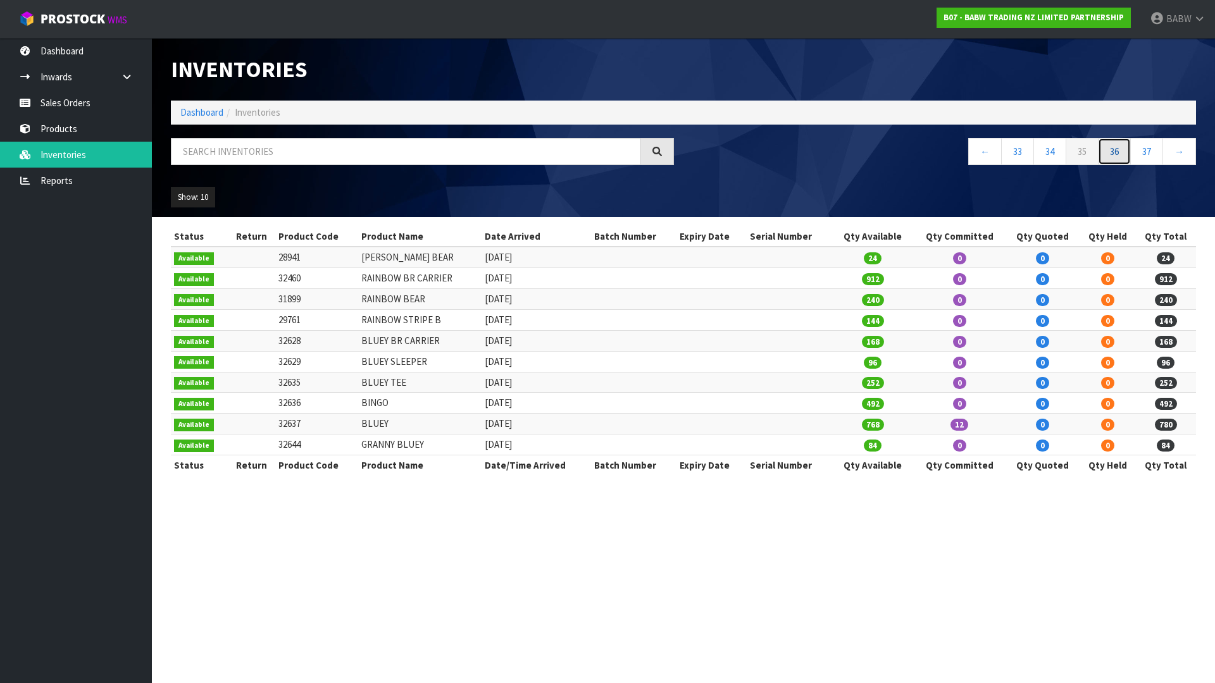
click at [1105, 156] on link "36" at bounding box center [1114, 151] width 33 height 27
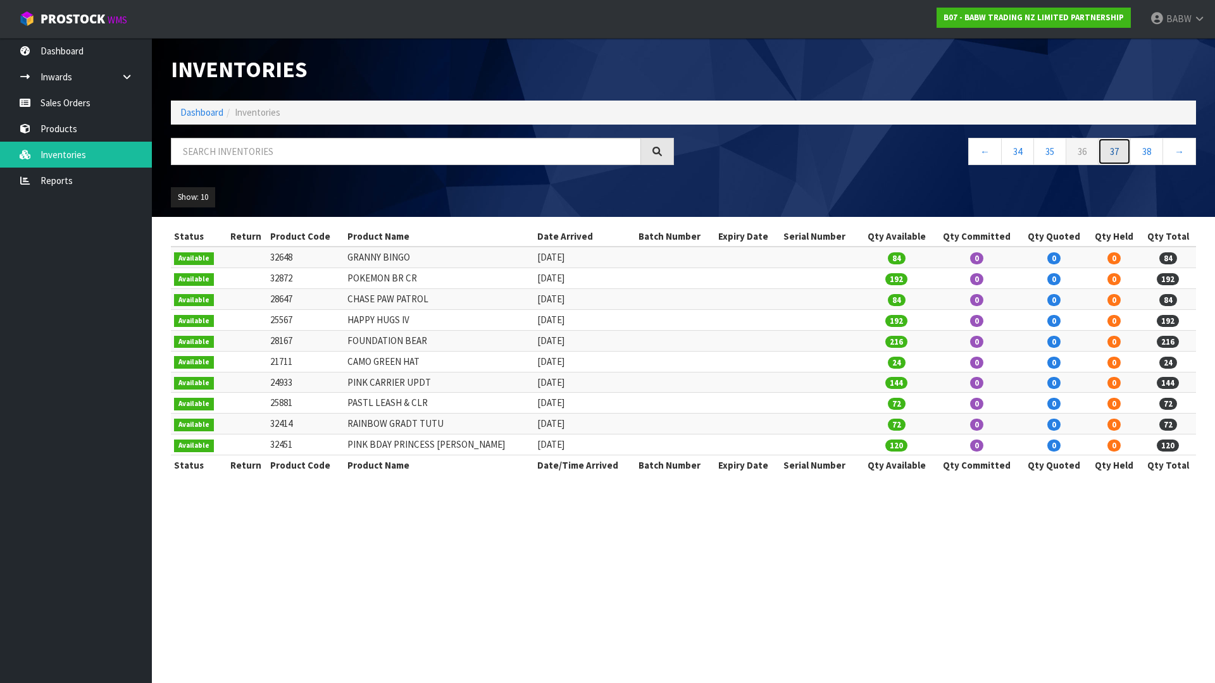
click at [1111, 147] on link "37" at bounding box center [1114, 151] width 33 height 27
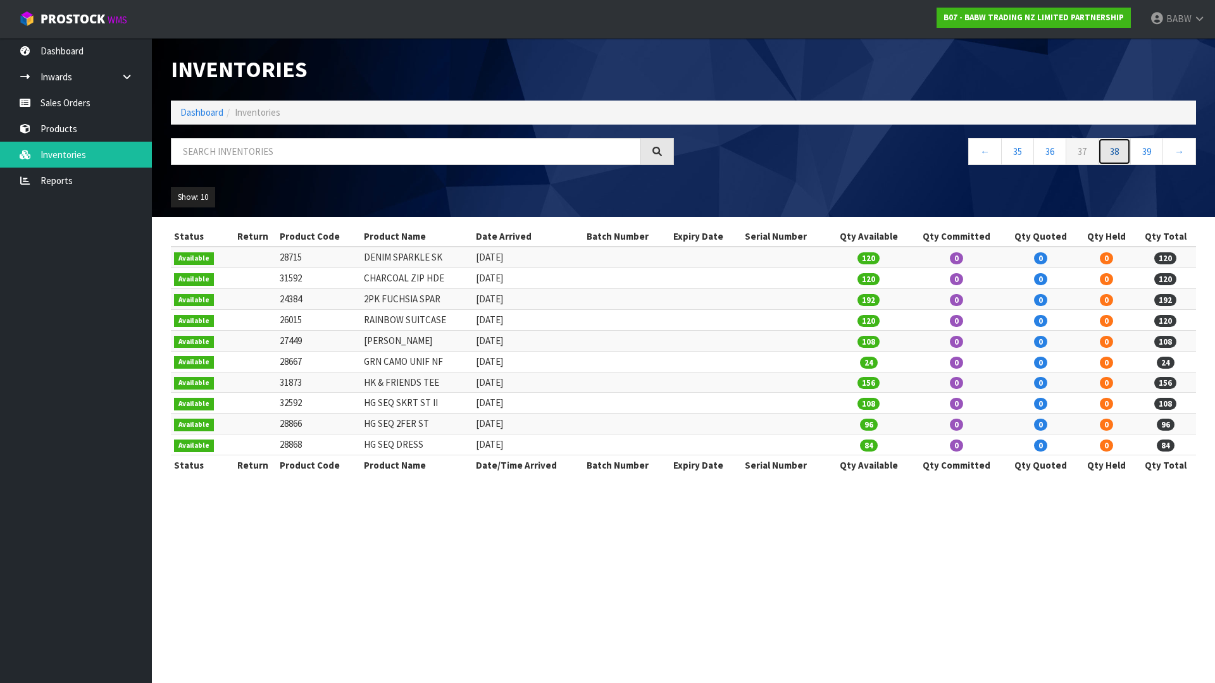
click at [1120, 153] on link "38" at bounding box center [1114, 151] width 33 height 27
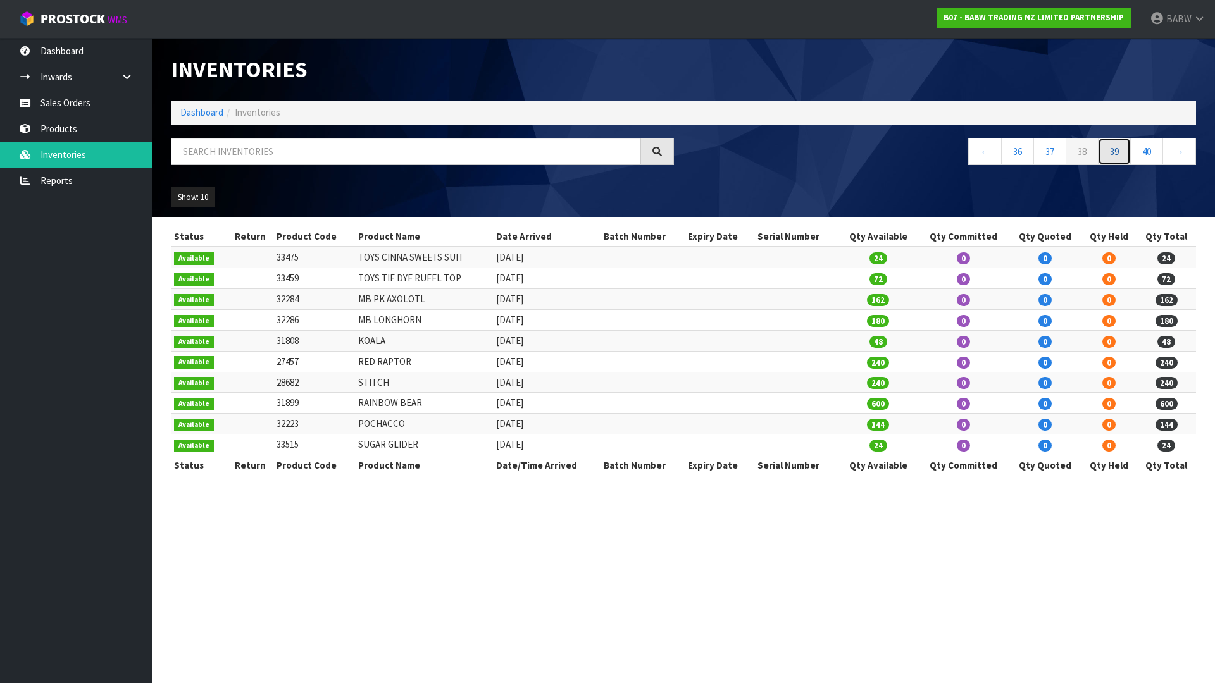
click at [1109, 158] on link "39" at bounding box center [1114, 151] width 33 height 27
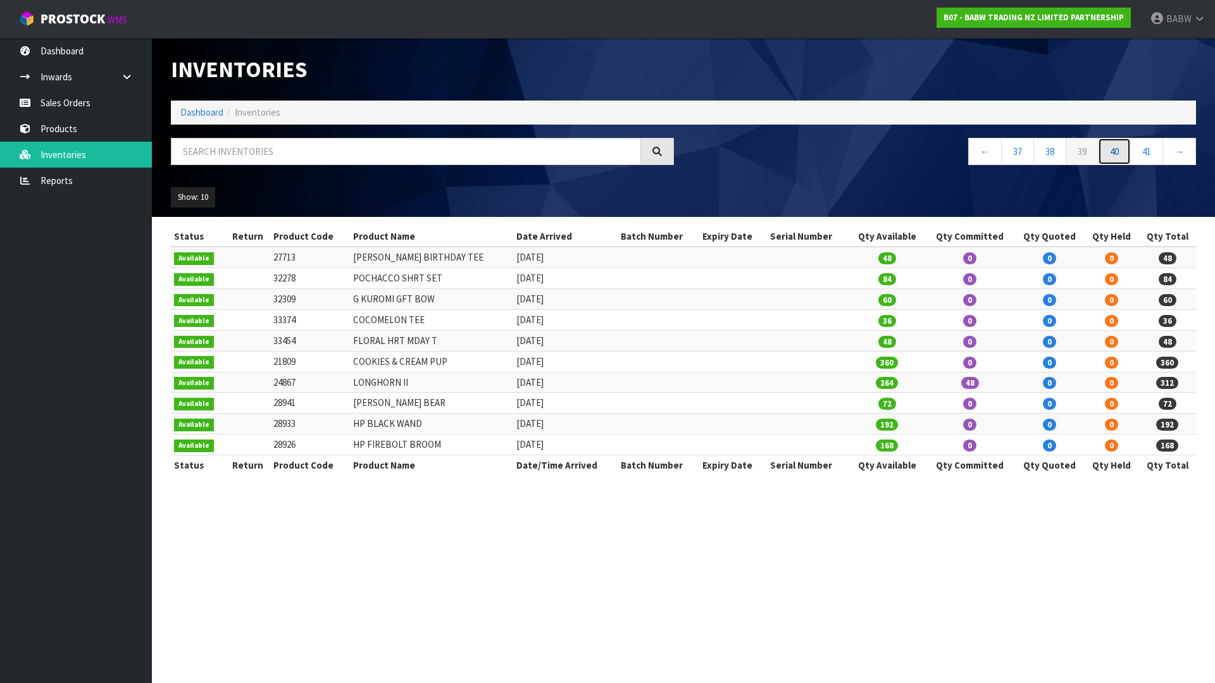
click at [1113, 144] on link "40" at bounding box center [1114, 151] width 33 height 27
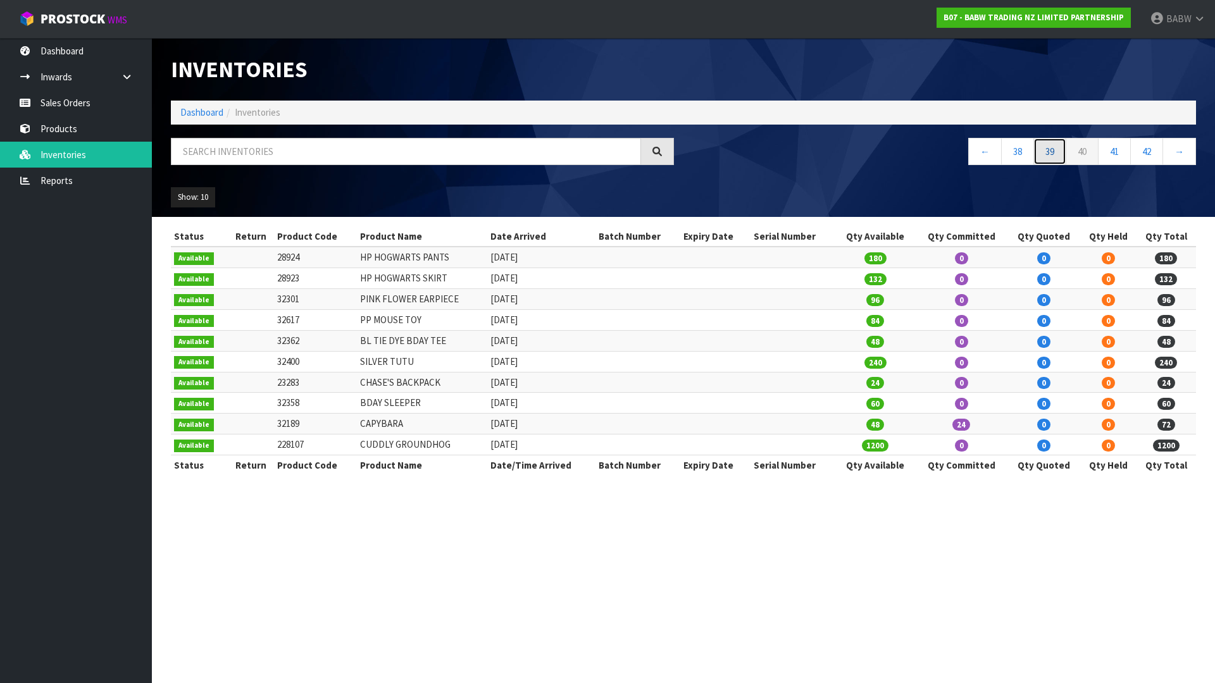
click at [1056, 154] on link "39" at bounding box center [1049, 151] width 33 height 27
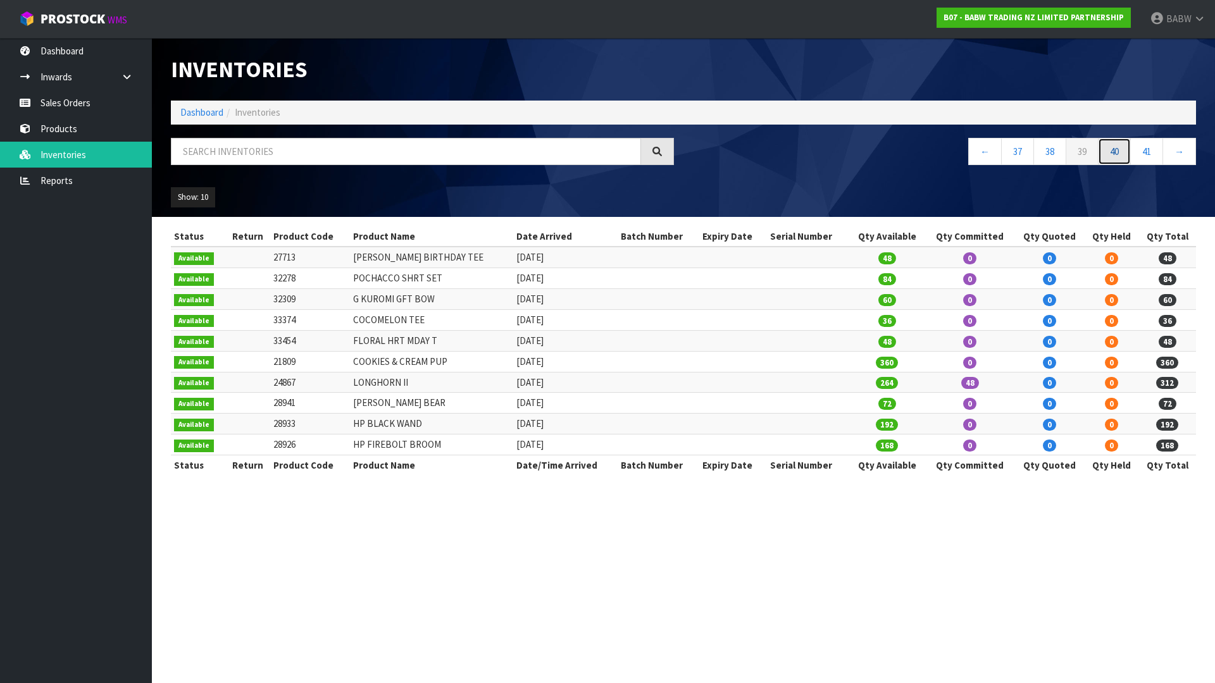
click at [1106, 147] on link "40" at bounding box center [1114, 151] width 33 height 27
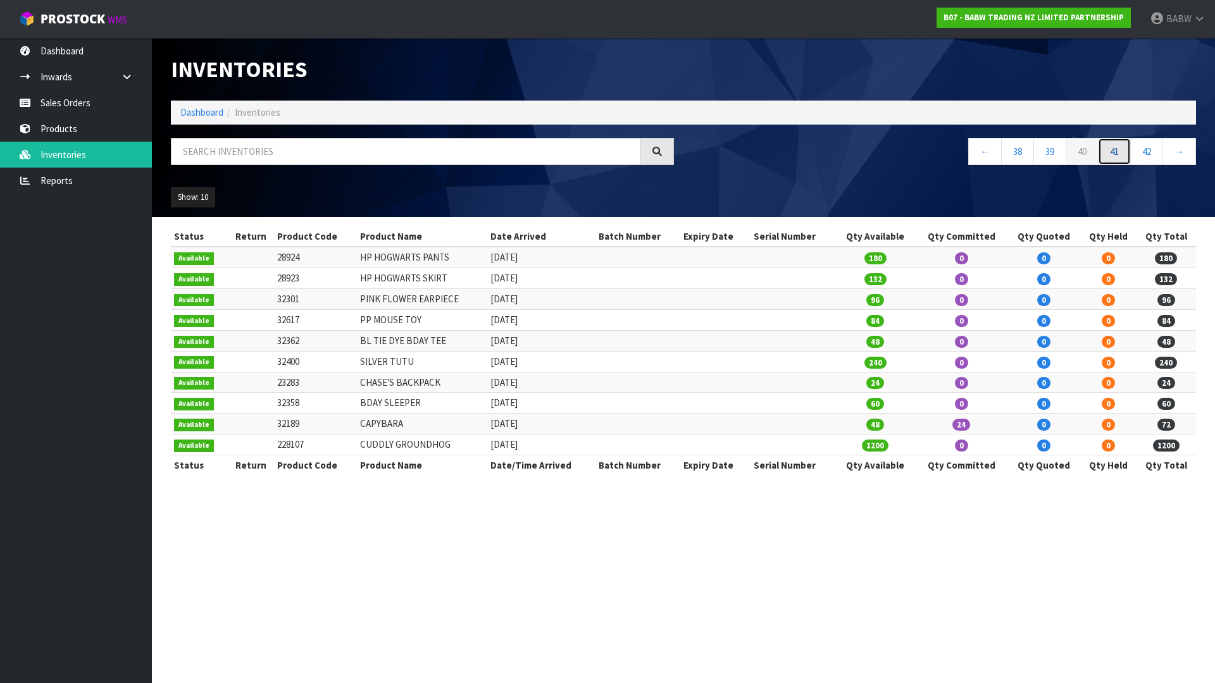
click at [1105, 154] on link "41" at bounding box center [1114, 151] width 33 height 27
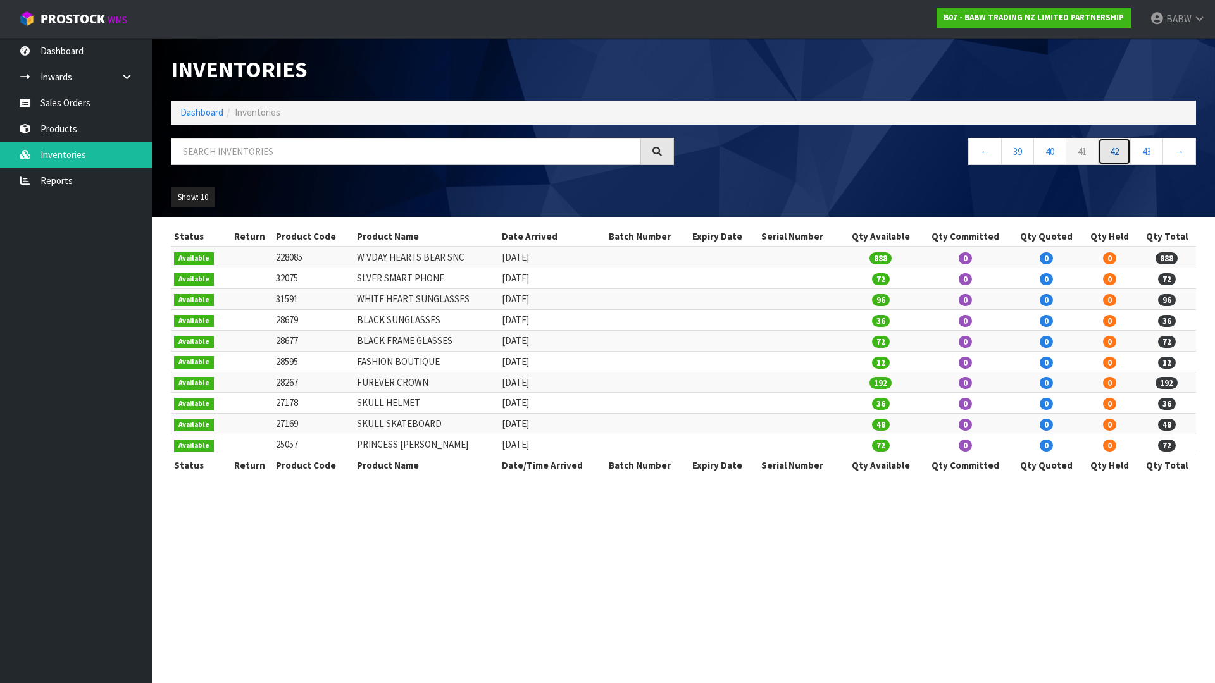
click at [1110, 151] on link "42" at bounding box center [1114, 151] width 33 height 27
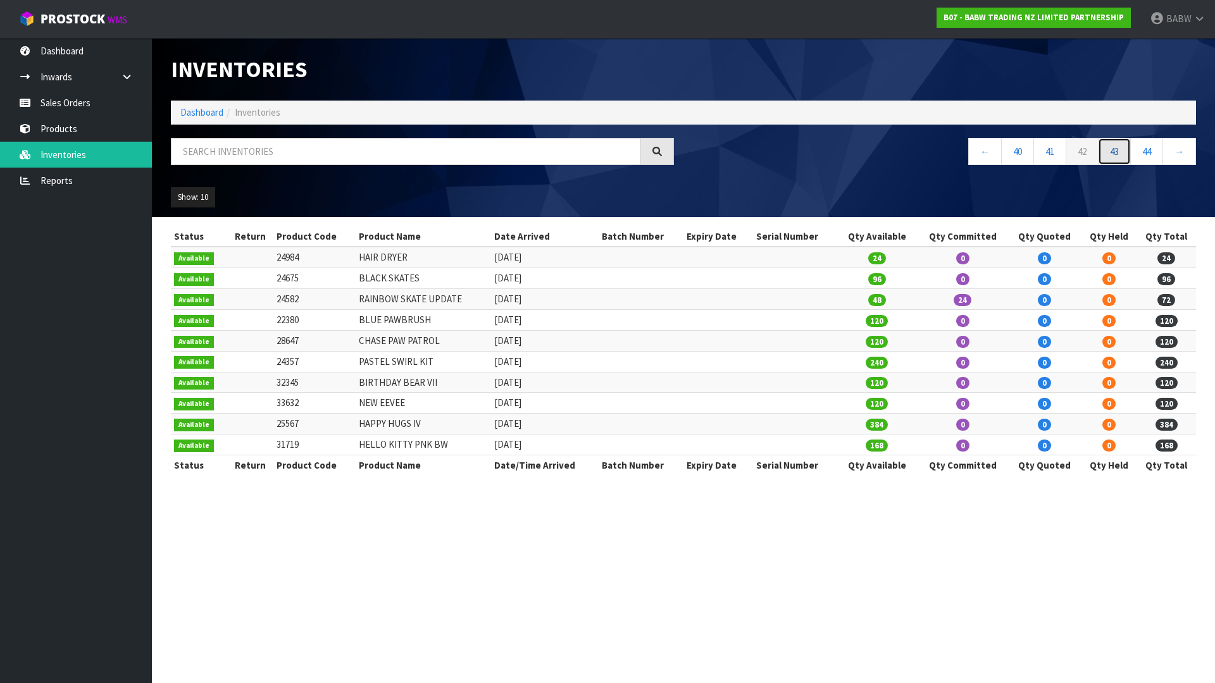
click at [1121, 163] on link "43" at bounding box center [1114, 151] width 33 height 27
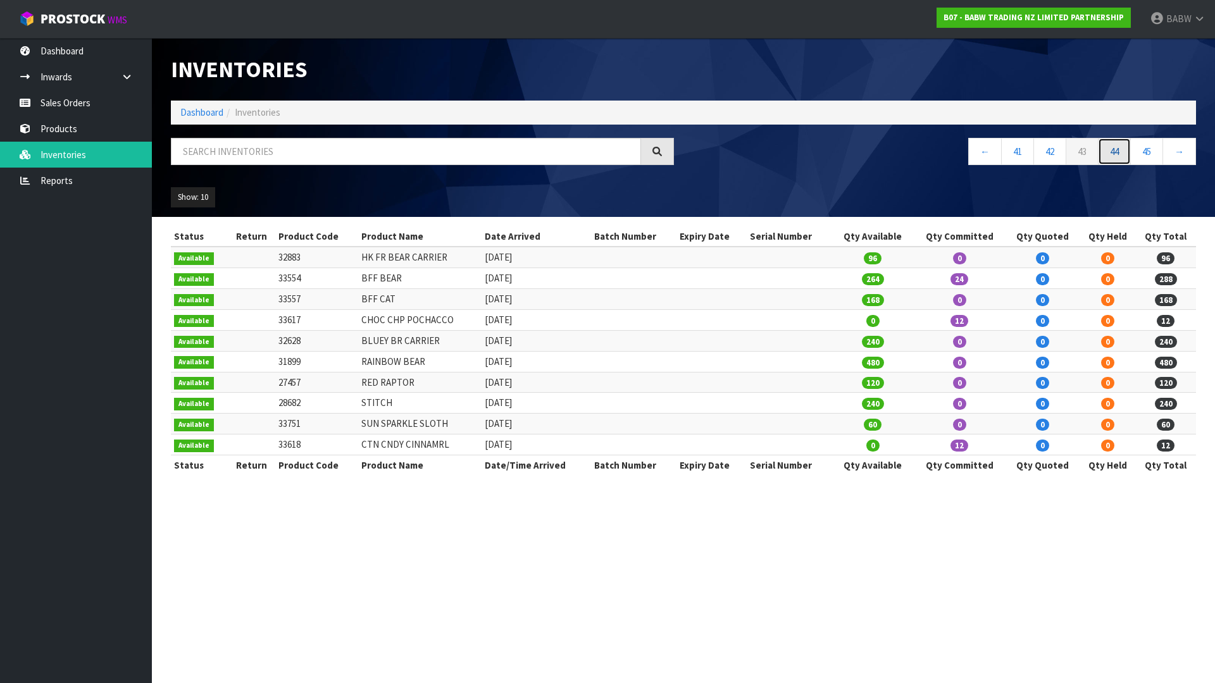
click at [1108, 159] on link "44" at bounding box center [1114, 151] width 33 height 27
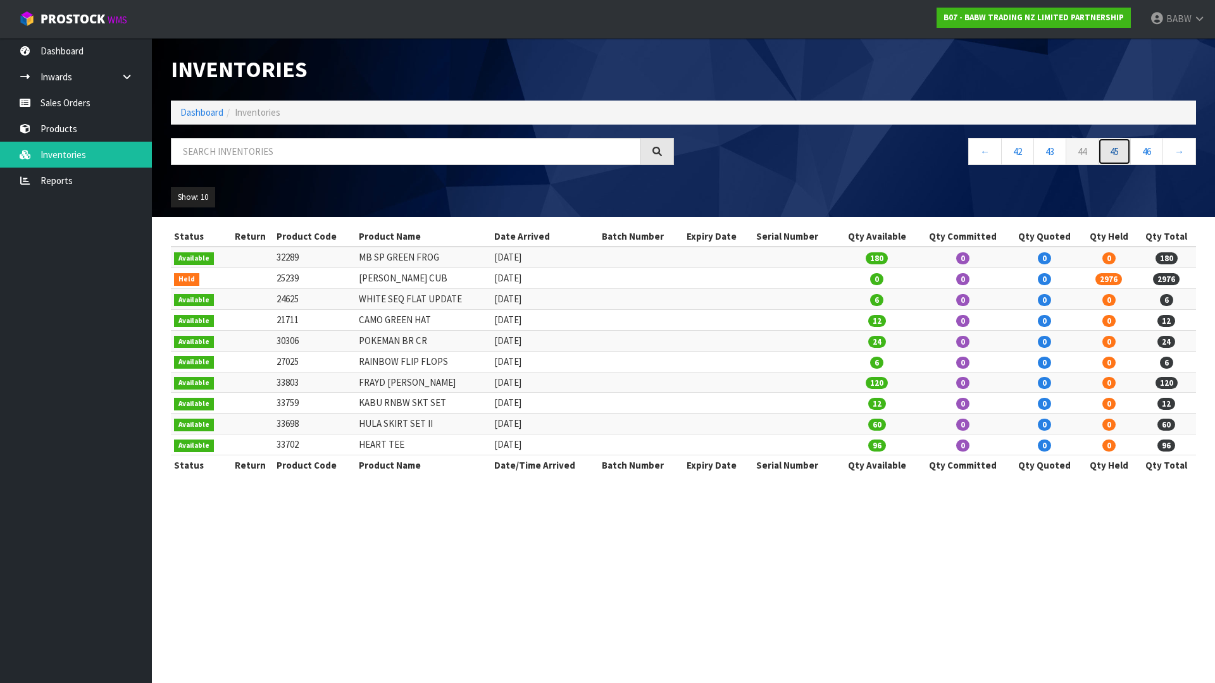
click at [1109, 148] on link "45" at bounding box center [1114, 151] width 33 height 27
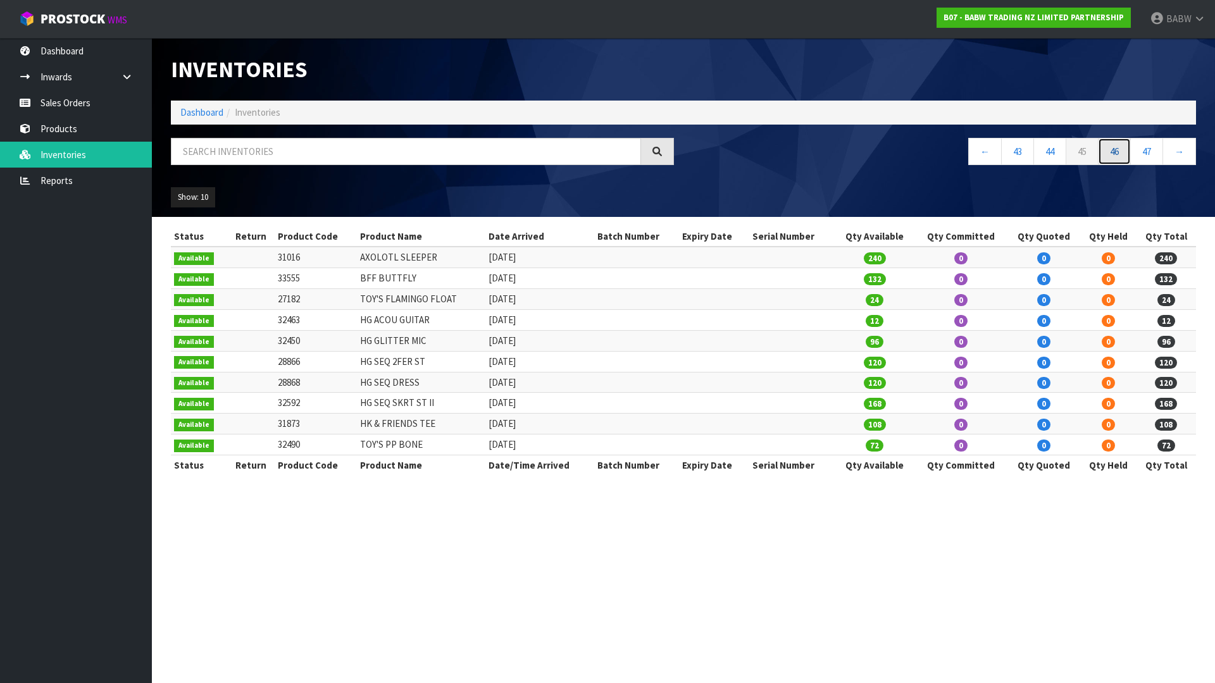
click at [1110, 158] on link "46" at bounding box center [1114, 151] width 33 height 27
click at [1108, 150] on link "47" at bounding box center [1114, 151] width 33 height 27
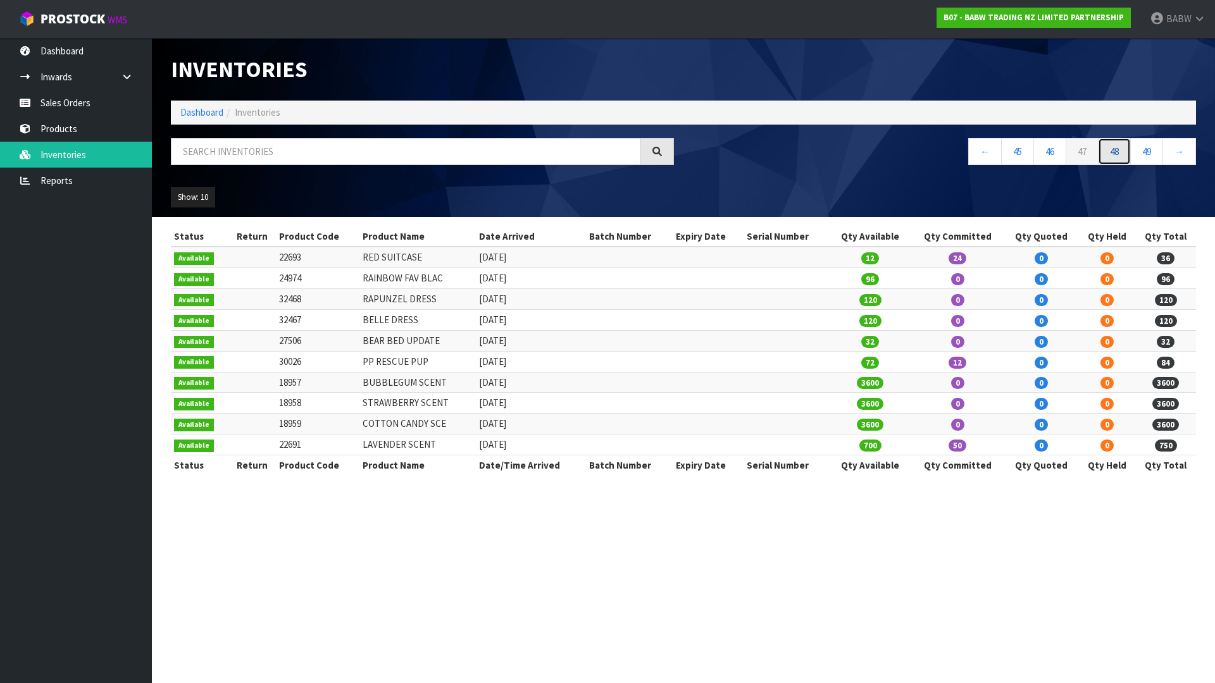
click at [1102, 160] on link "48" at bounding box center [1114, 151] width 33 height 27
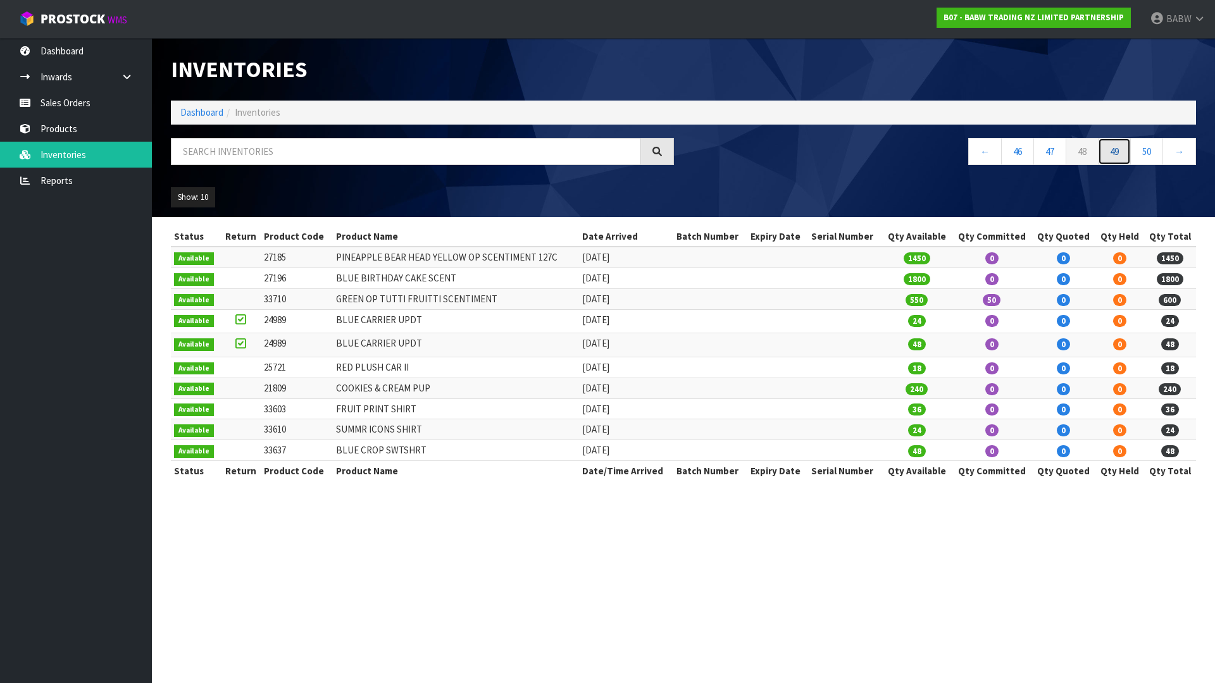
click at [1116, 161] on link "49" at bounding box center [1114, 151] width 33 height 27
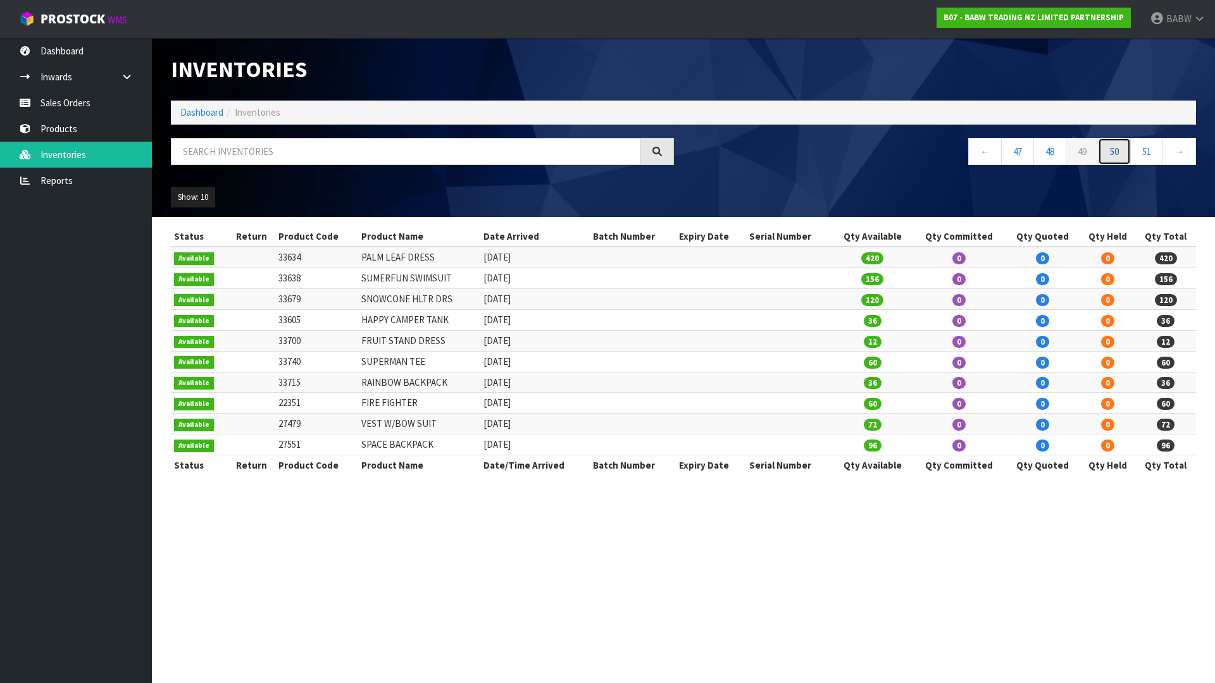
click at [1109, 154] on link "50" at bounding box center [1114, 151] width 33 height 27
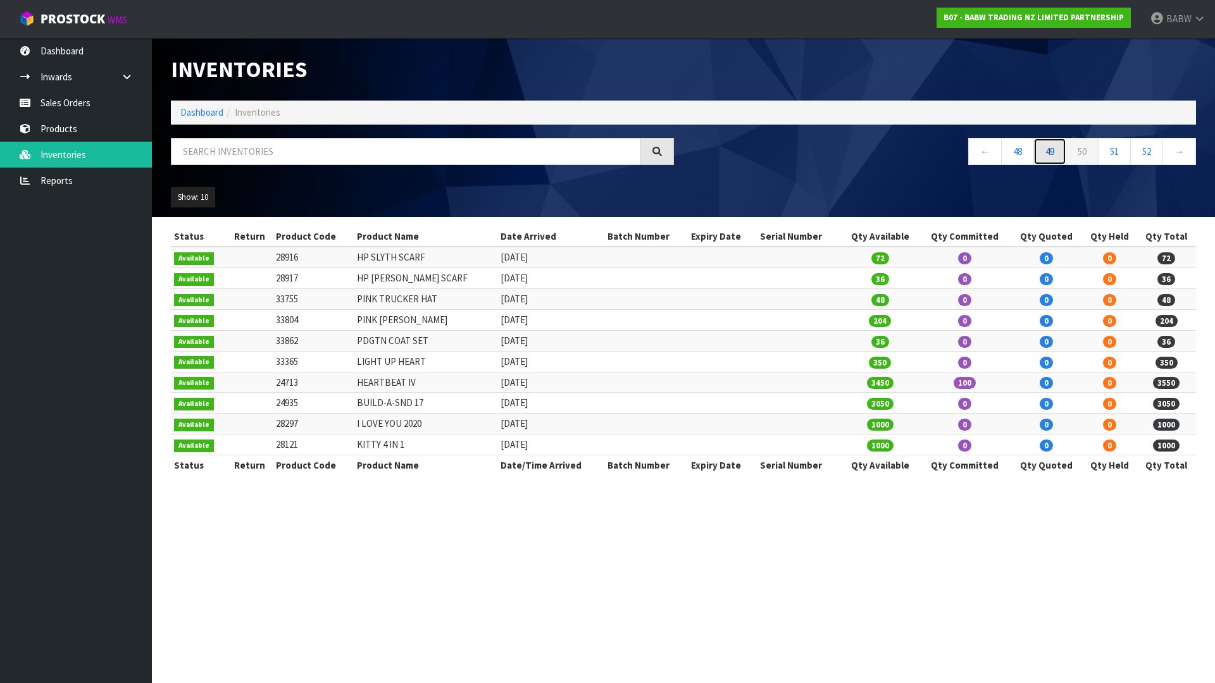
click at [1055, 154] on link "49" at bounding box center [1049, 151] width 33 height 27
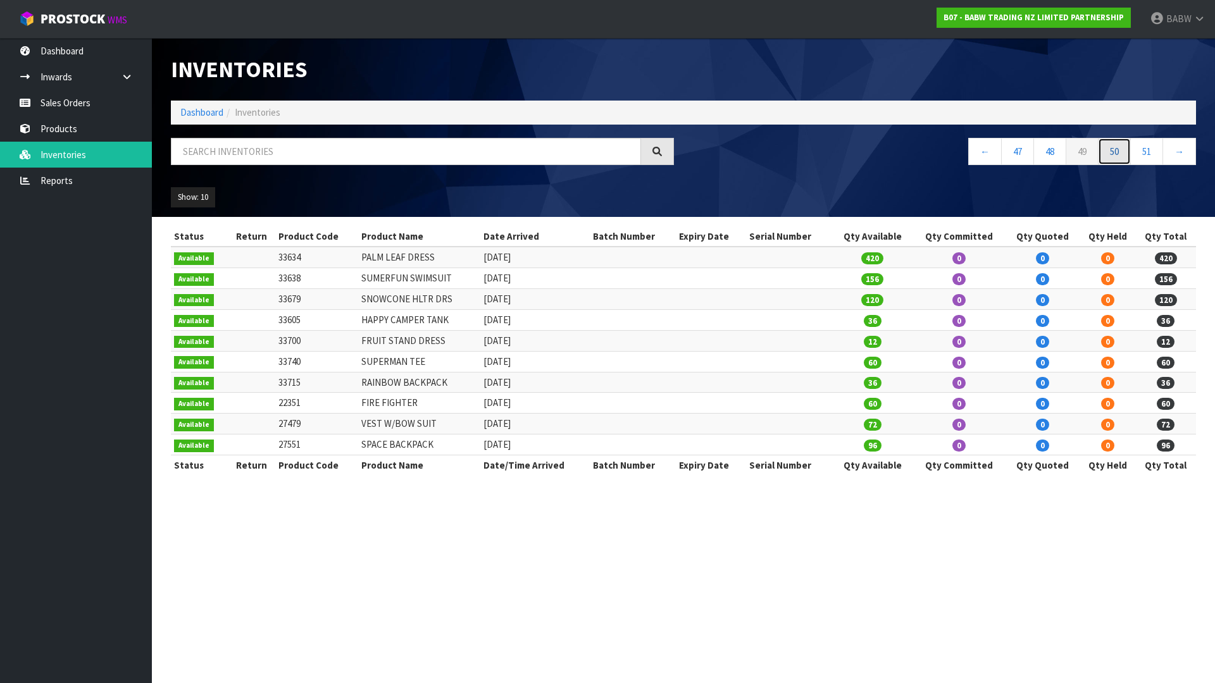
click at [1116, 154] on link "50" at bounding box center [1114, 151] width 33 height 27
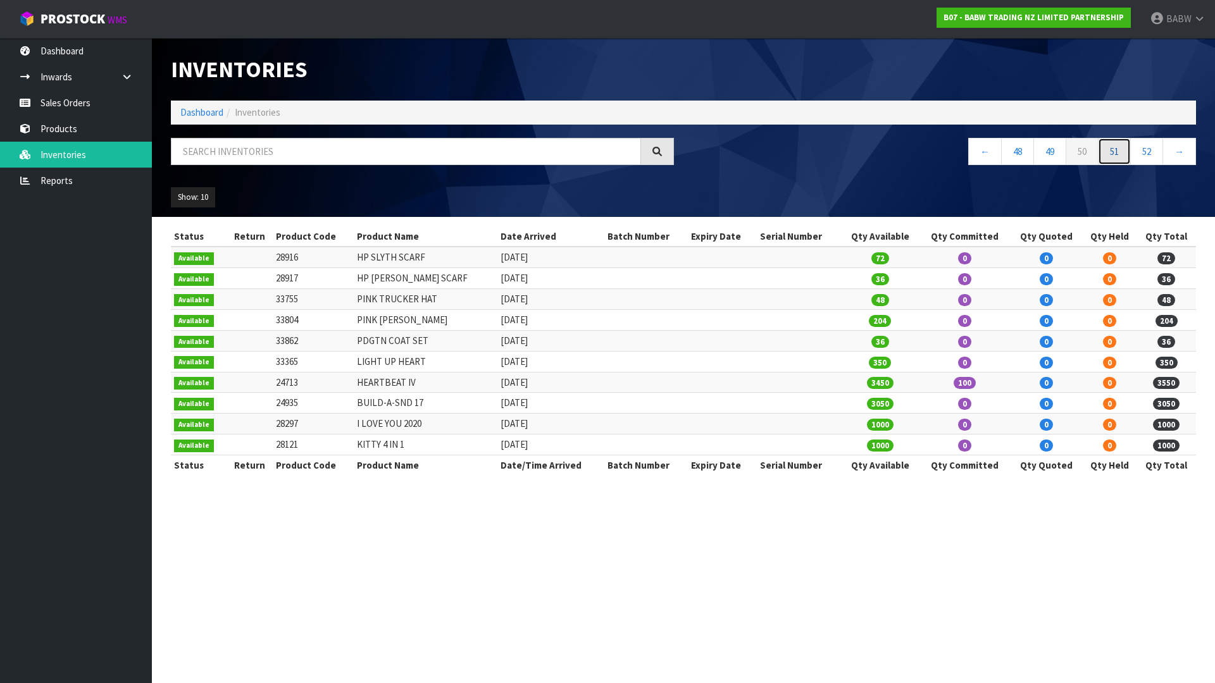
click at [1109, 154] on link "51" at bounding box center [1114, 151] width 33 height 27
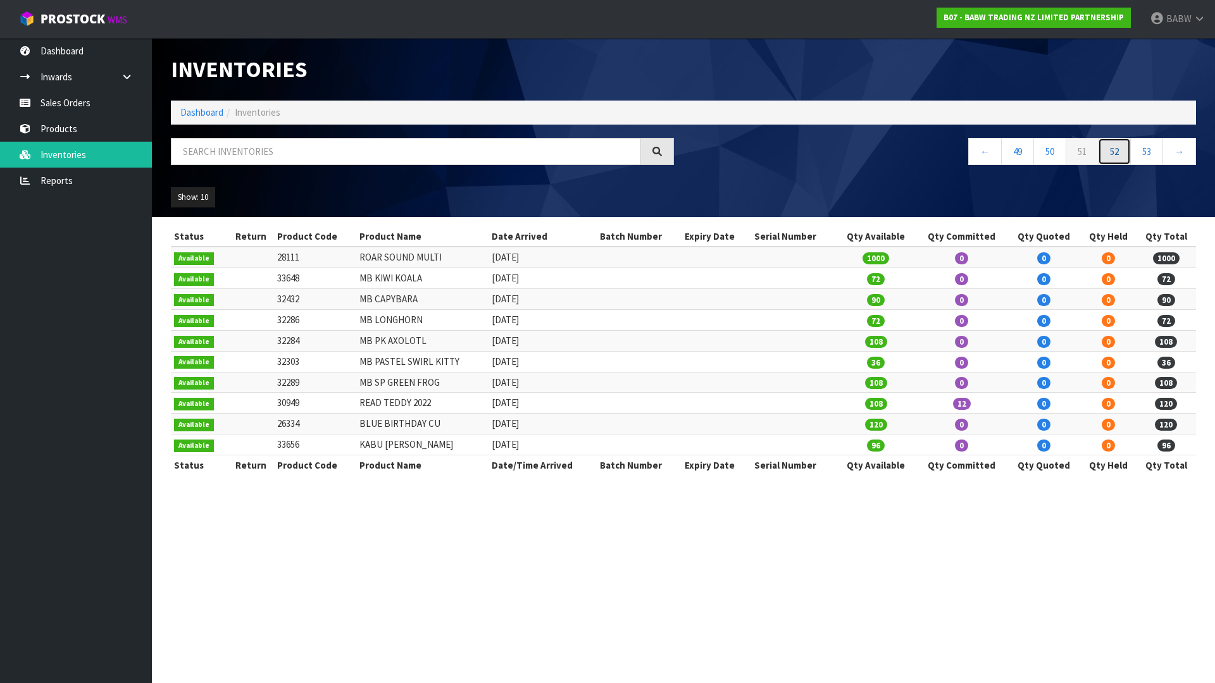
click at [1108, 154] on link "52" at bounding box center [1114, 151] width 33 height 27
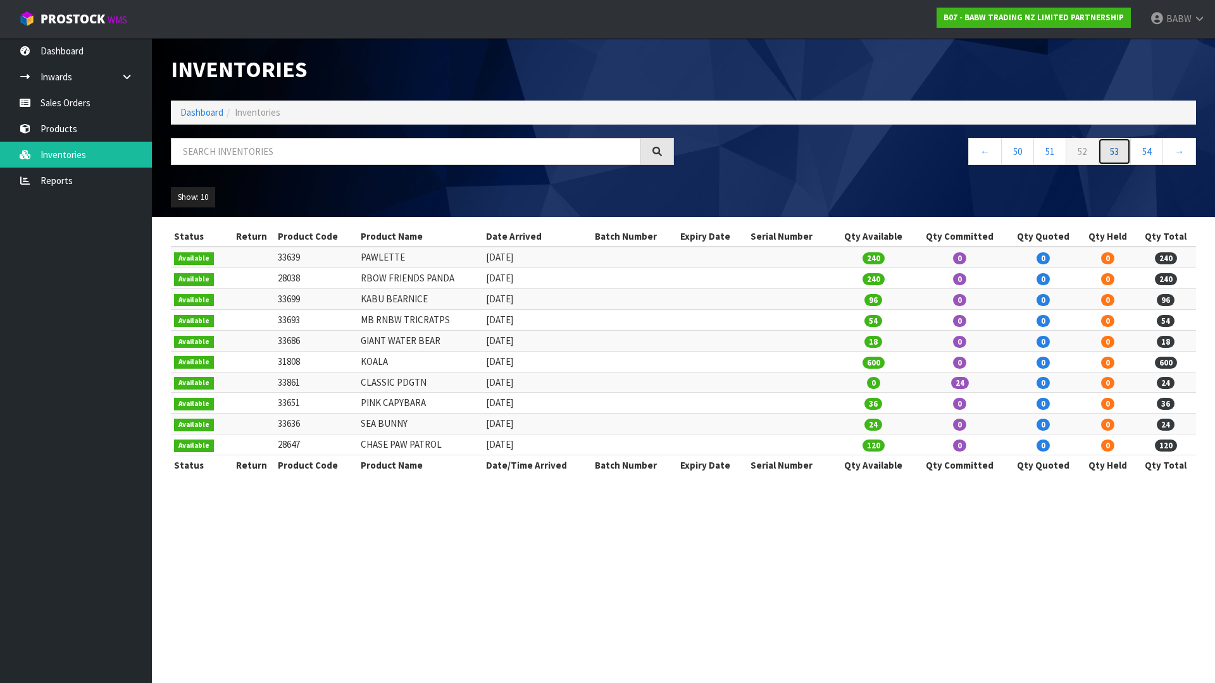
click at [1106, 158] on link "53" at bounding box center [1114, 151] width 33 height 27
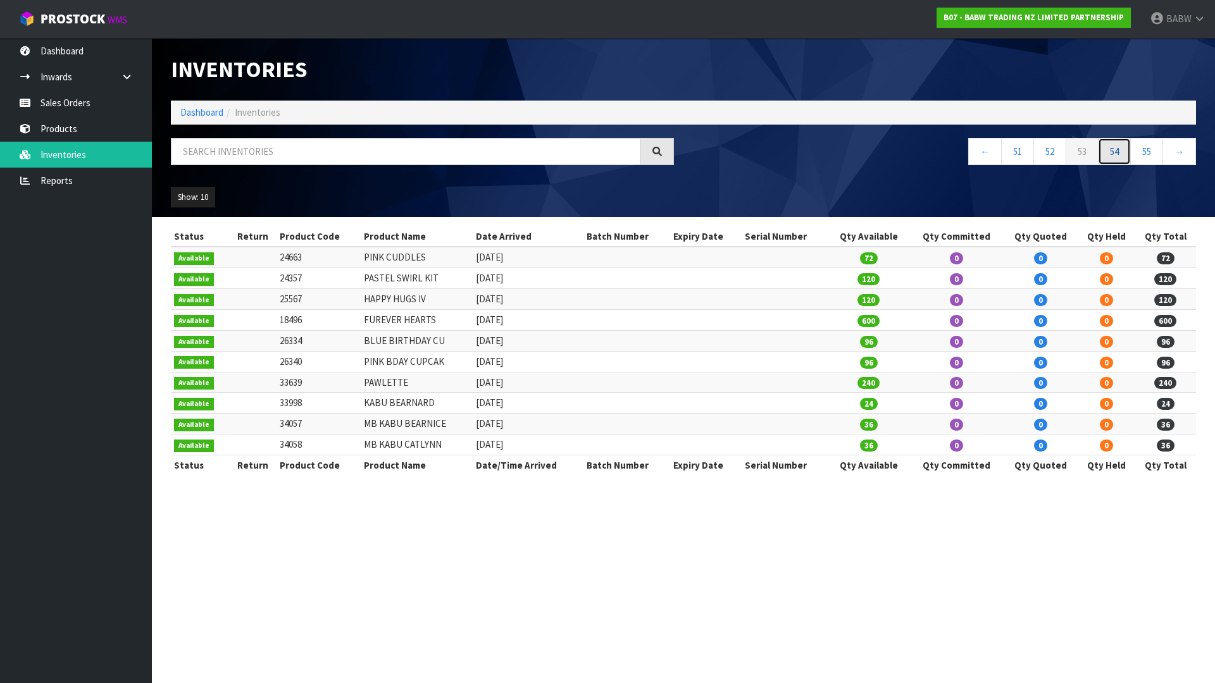
click at [1122, 151] on link "54" at bounding box center [1114, 151] width 33 height 27
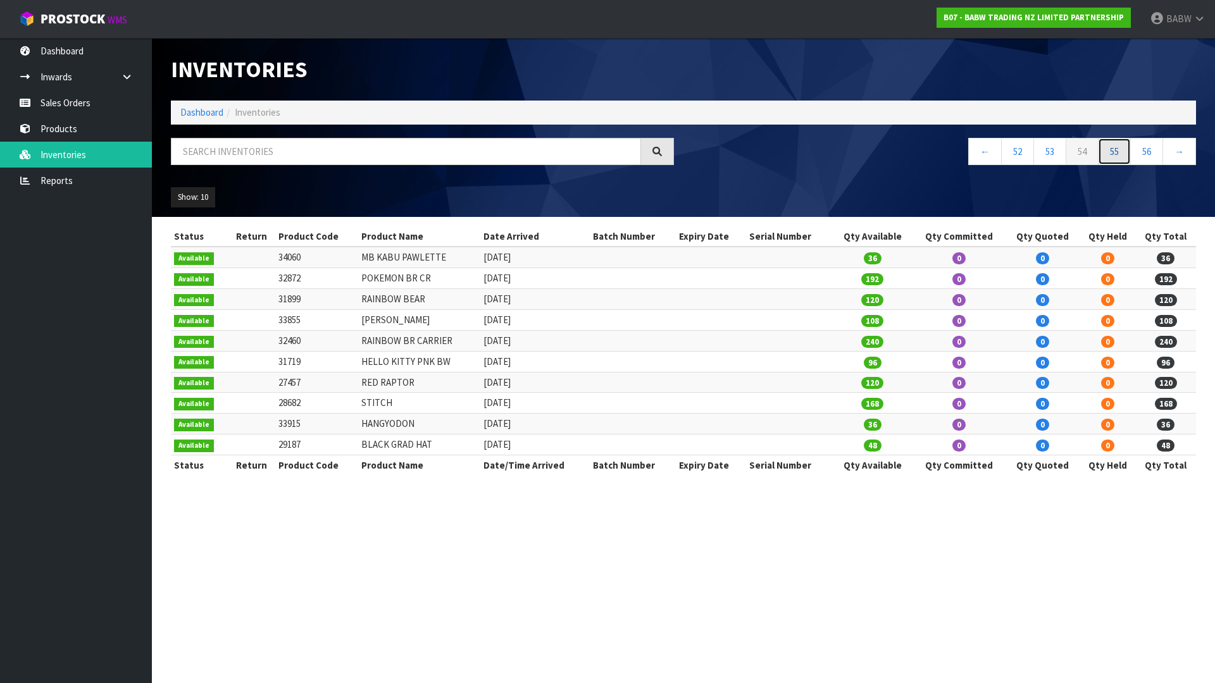
click at [1113, 145] on link "55" at bounding box center [1114, 151] width 33 height 27
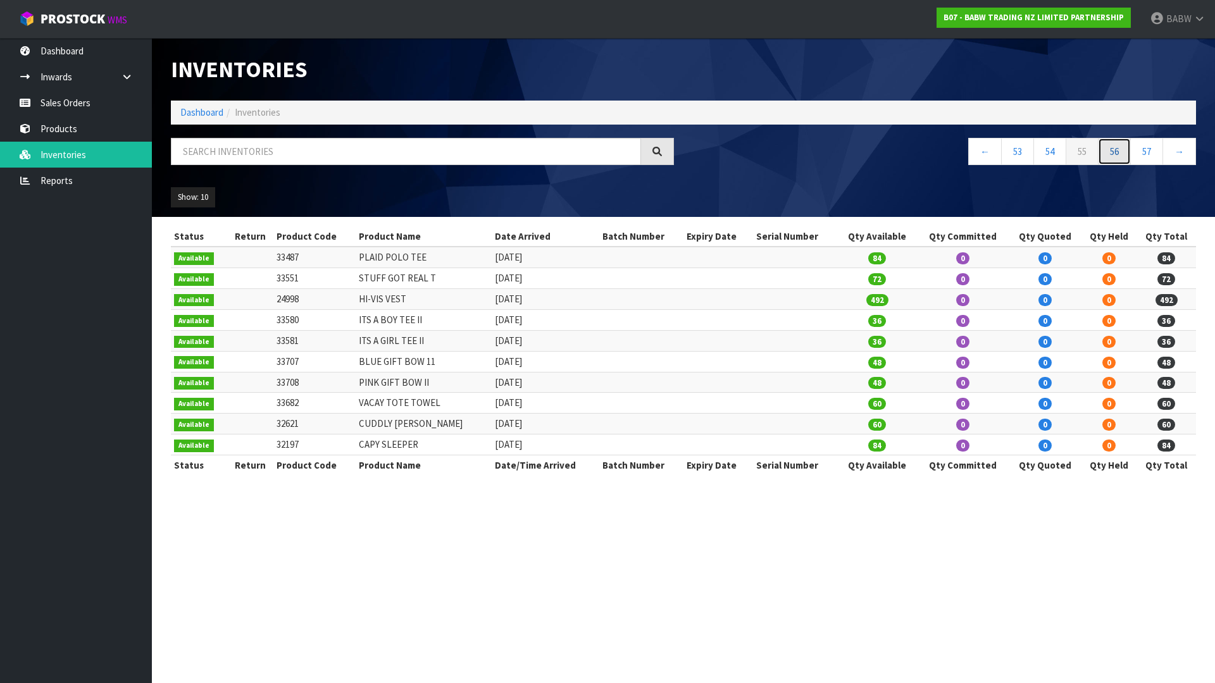
click at [1107, 142] on link "56" at bounding box center [1114, 151] width 33 height 27
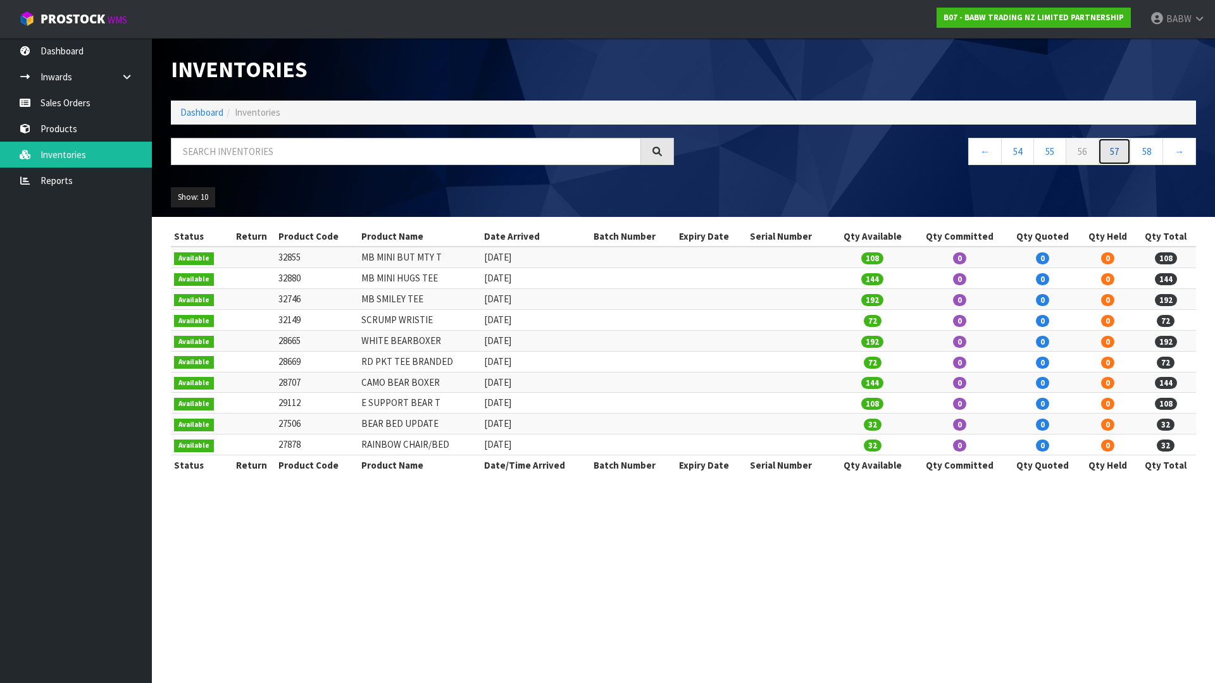
click at [1101, 153] on link "57" at bounding box center [1114, 151] width 33 height 27
click at [1107, 150] on link "58" at bounding box center [1114, 151] width 33 height 27
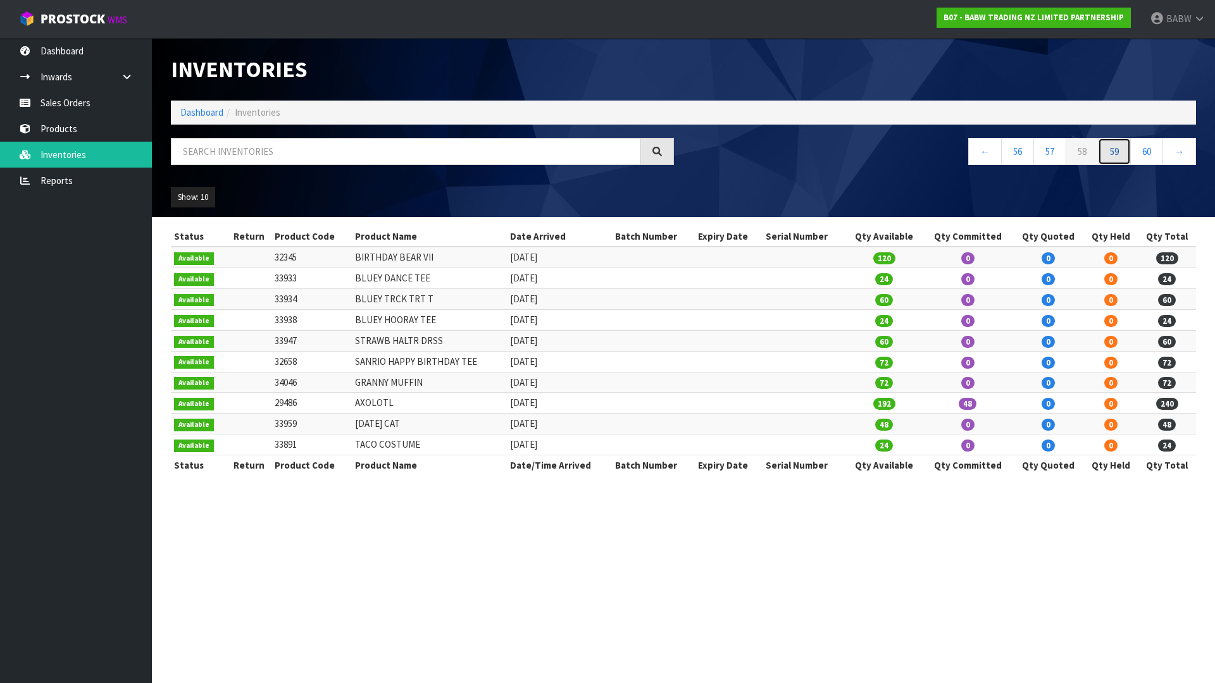
click at [1109, 149] on link "59" at bounding box center [1114, 151] width 33 height 27
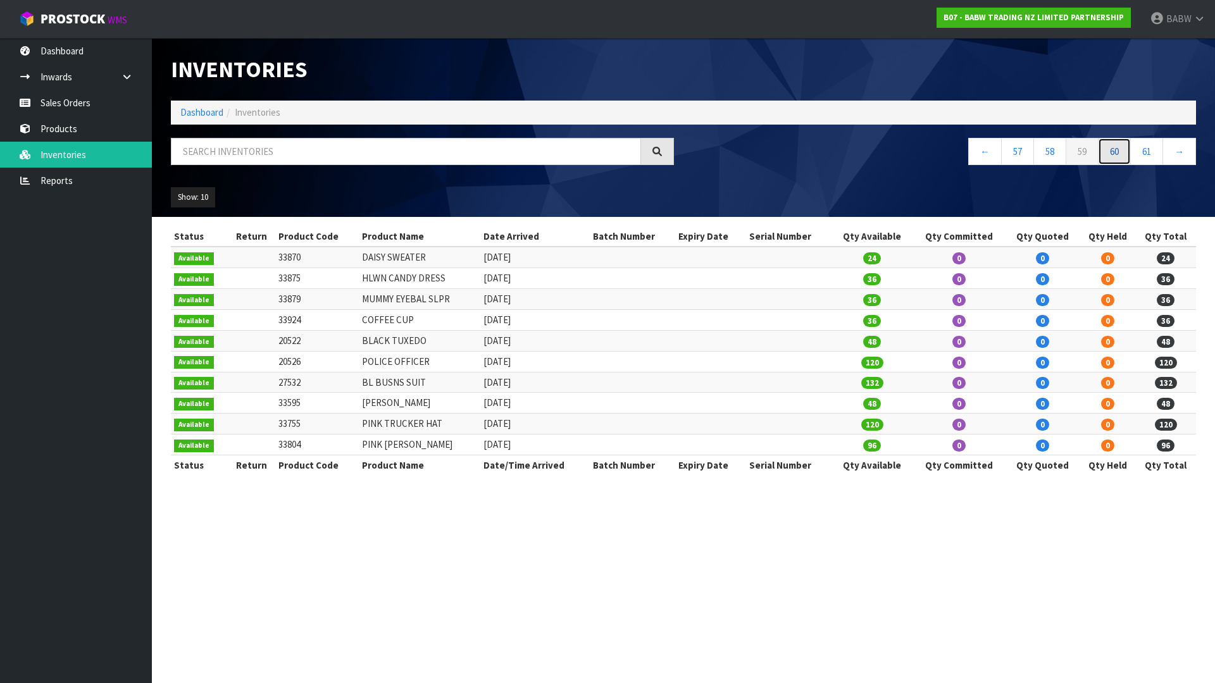
click at [1109, 149] on link "60" at bounding box center [1114, 151] width 33 height 27
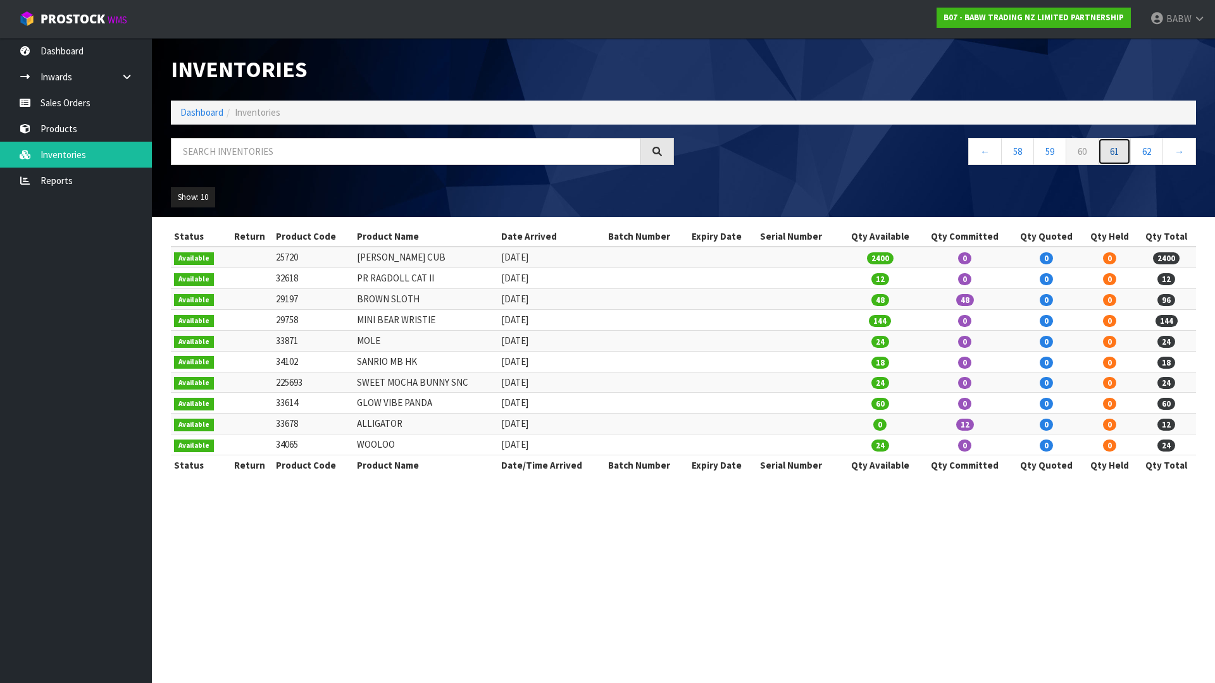
click at [1109, 149] on link "61" at bounding box center [1114, 151] width 33 height 27
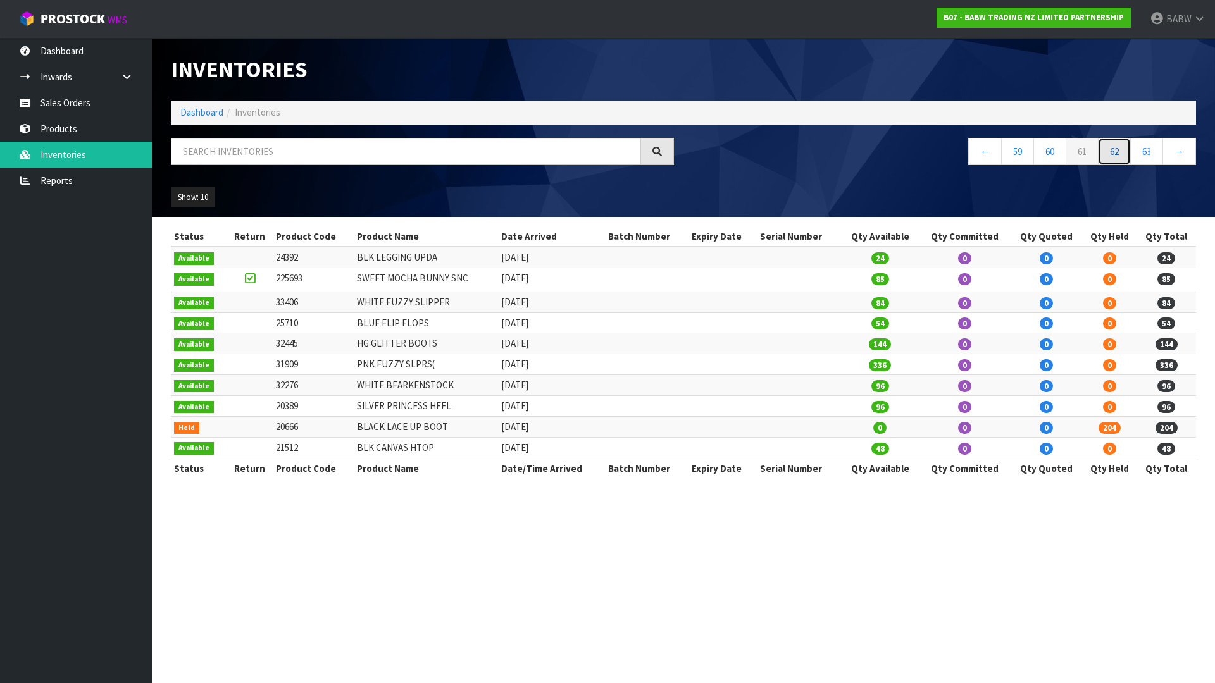
click at [1114, 154] on link "62" at bounding box center [1114, 151] width 33 height 27
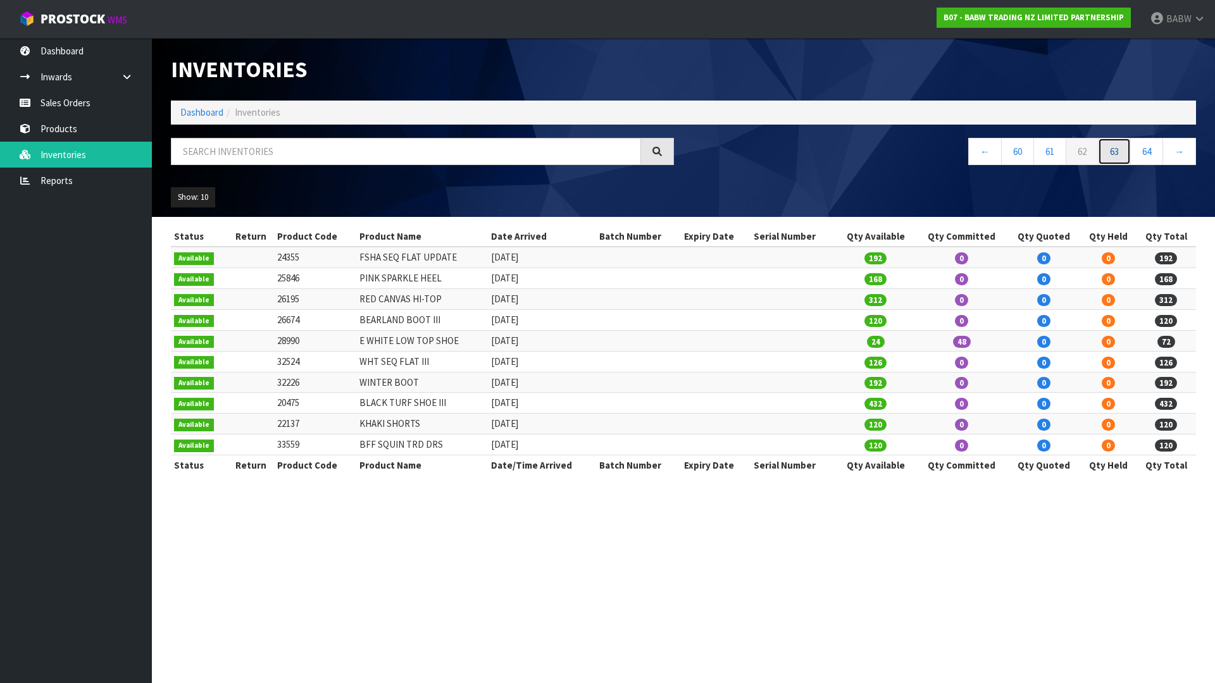
click at [1111, 149] on link "63" at bounding box center [1114, 151] width 33 height 27
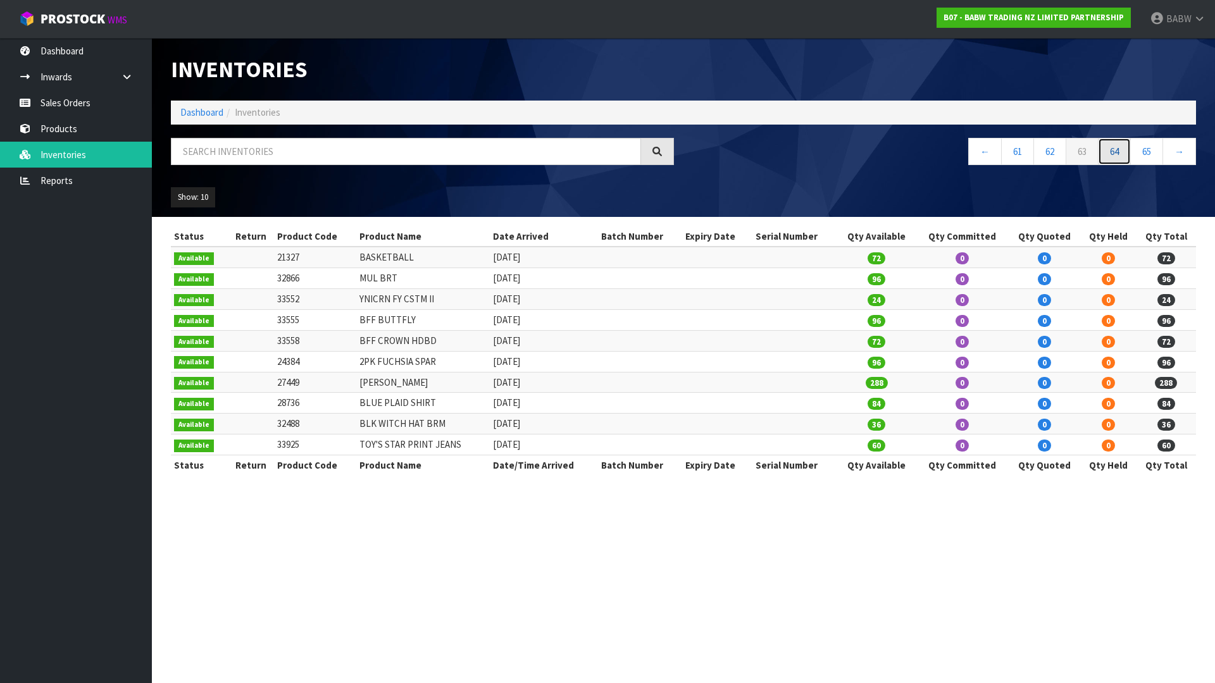
click at [1109, 152] on link "64" at bounding box center [1114, 151] width 33 height 27
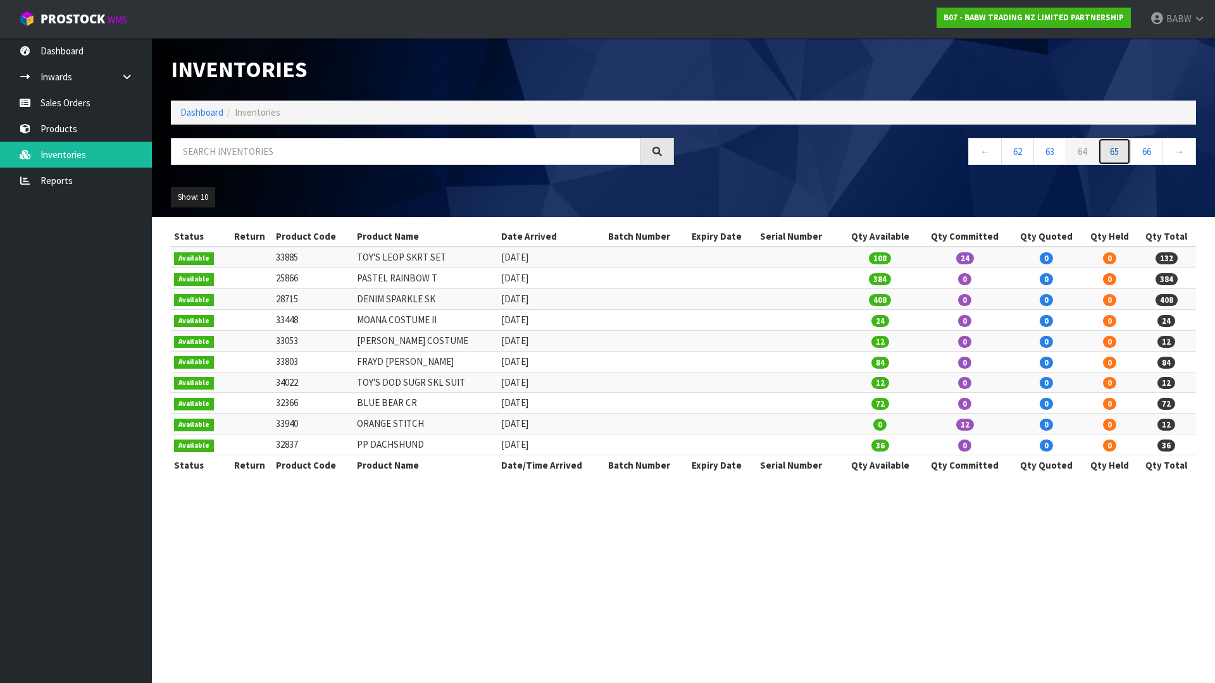
click at [1112, 147] on link "65" at bounding box center [1114, 151] width 33 height 27
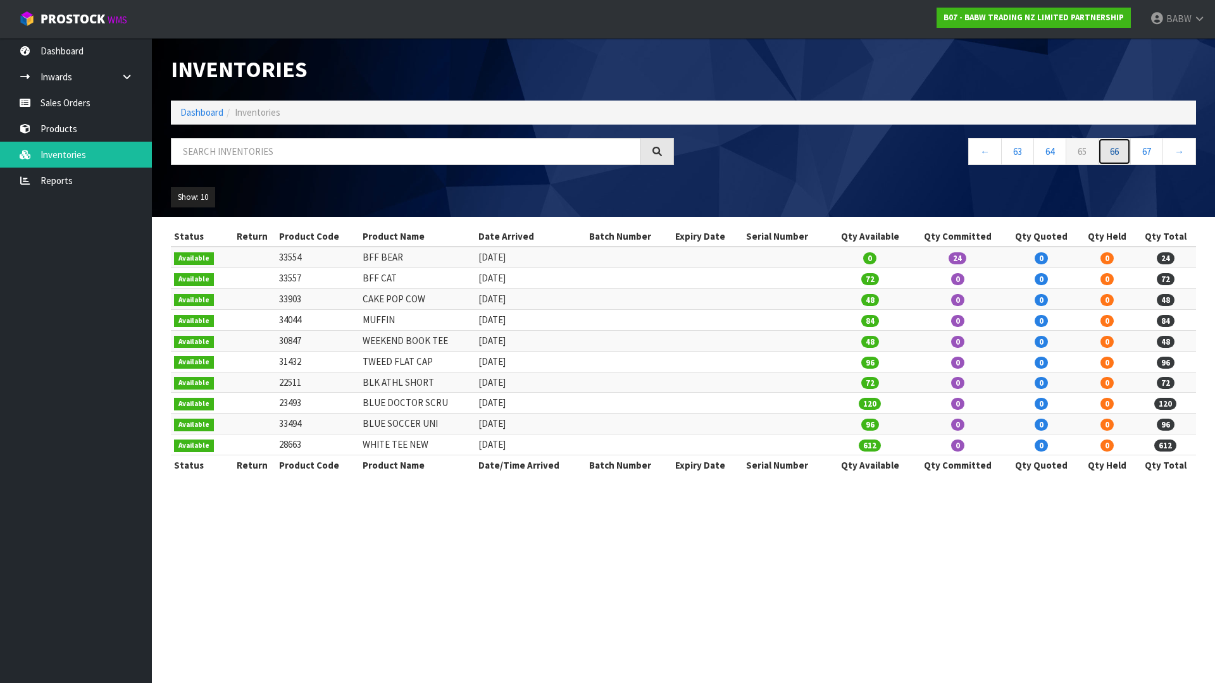
click at [1120, 154] on link "66" at bounding box center [1114, 151] width 33 height 27
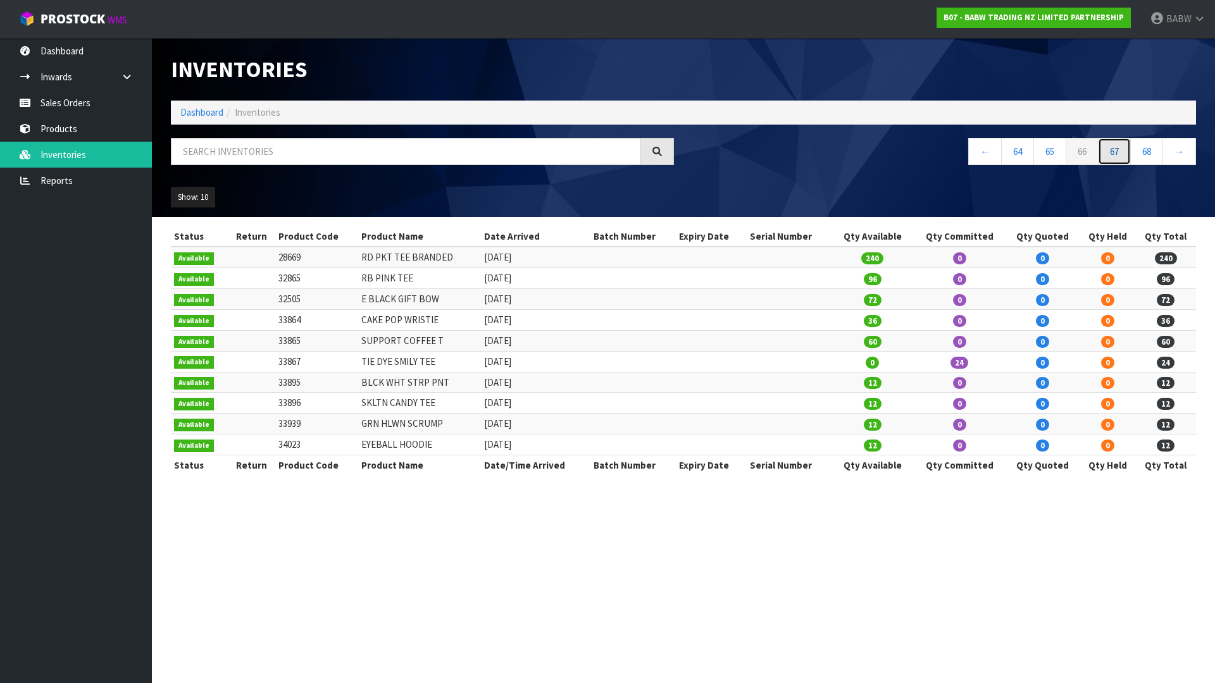
click at [1128, 149] on link "67" at bounding box center [1114, 151] width 33 height 27
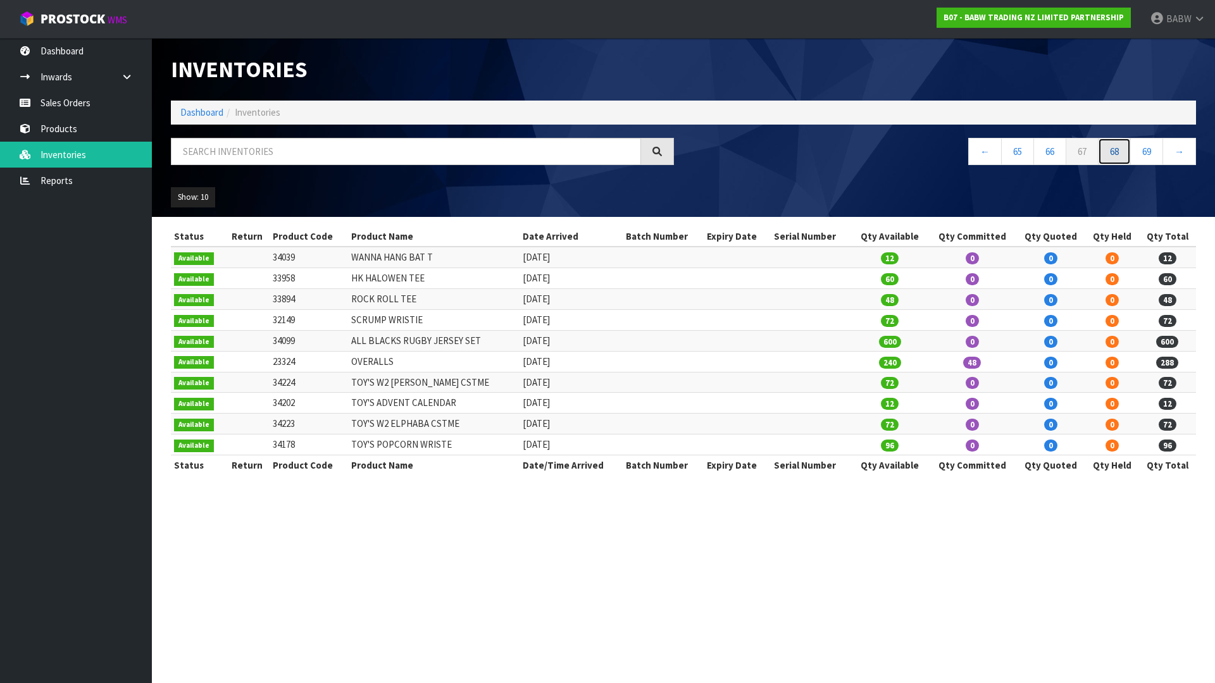
click at [1121, 151] on link "68" at bounding box center [1114, 151] width 33 height 27
